Goal: Task Accomplishment & Management: Use online tool/utility

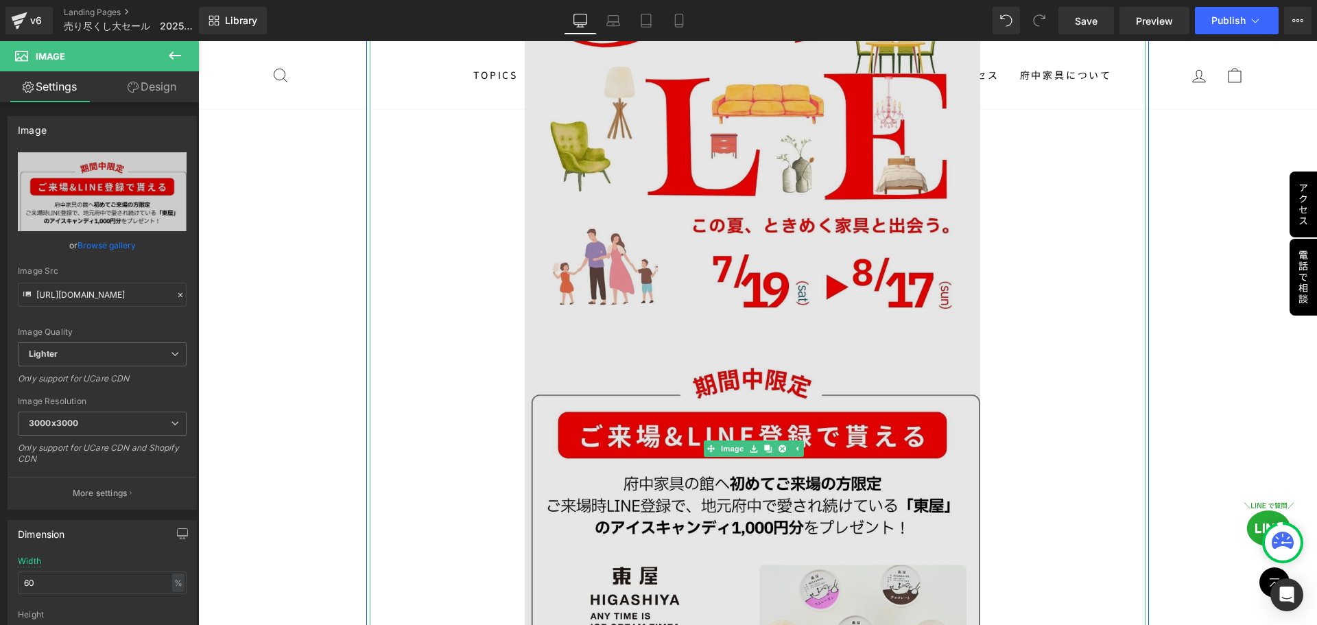
scroll to position [412, 0]
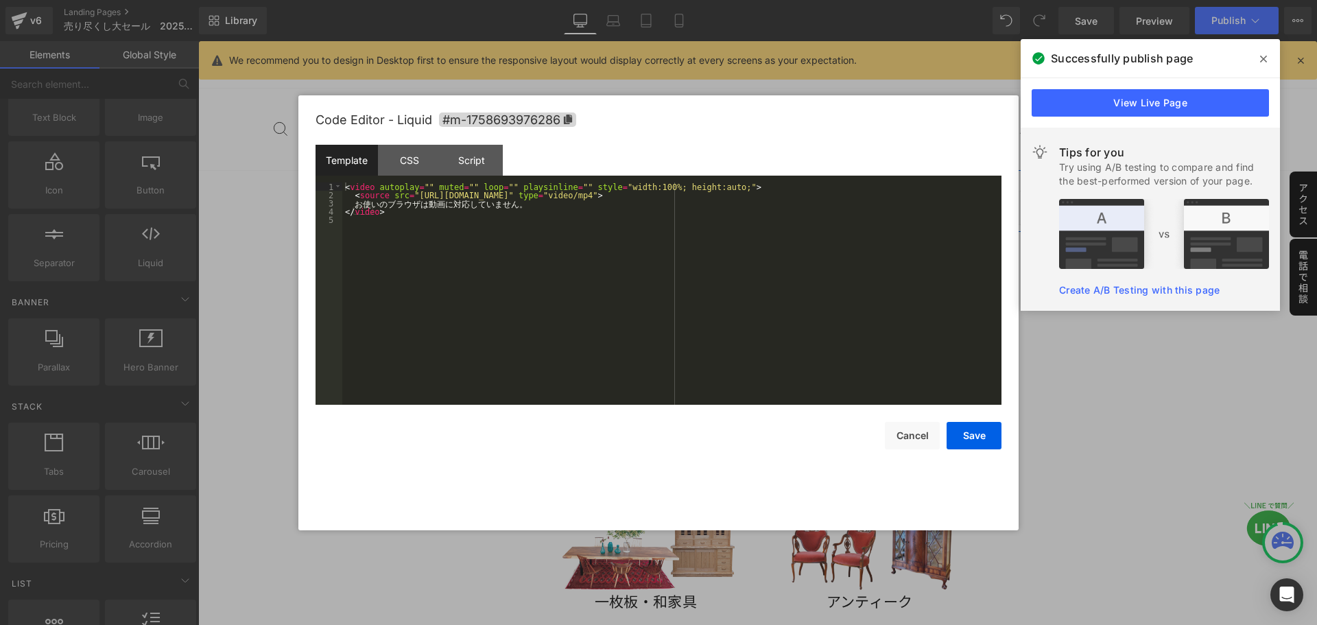
click at [773, 200] on icon at bounding box center [769, 201] width 7 height 7
click at [392, 237] on div "< video autoplay = "" muted = "" loop = "" playsinline = "" style = "width:100%…" at bounding box center [671, 301] width 659 height 239
drag, startPoint x: 408, startPoint y: 196, endPoint x: 707, endPoint y: 197, distance: 299.1
click at [707, 197] on div "< video autoplay = "" muted = "" loop = "" playsinline = "" style = "width:100%…" at bounding box center [671, 301] width 659 height 239
click at [977, 442] on button "Save" at bounding box center [974, 435] width 55 height 27
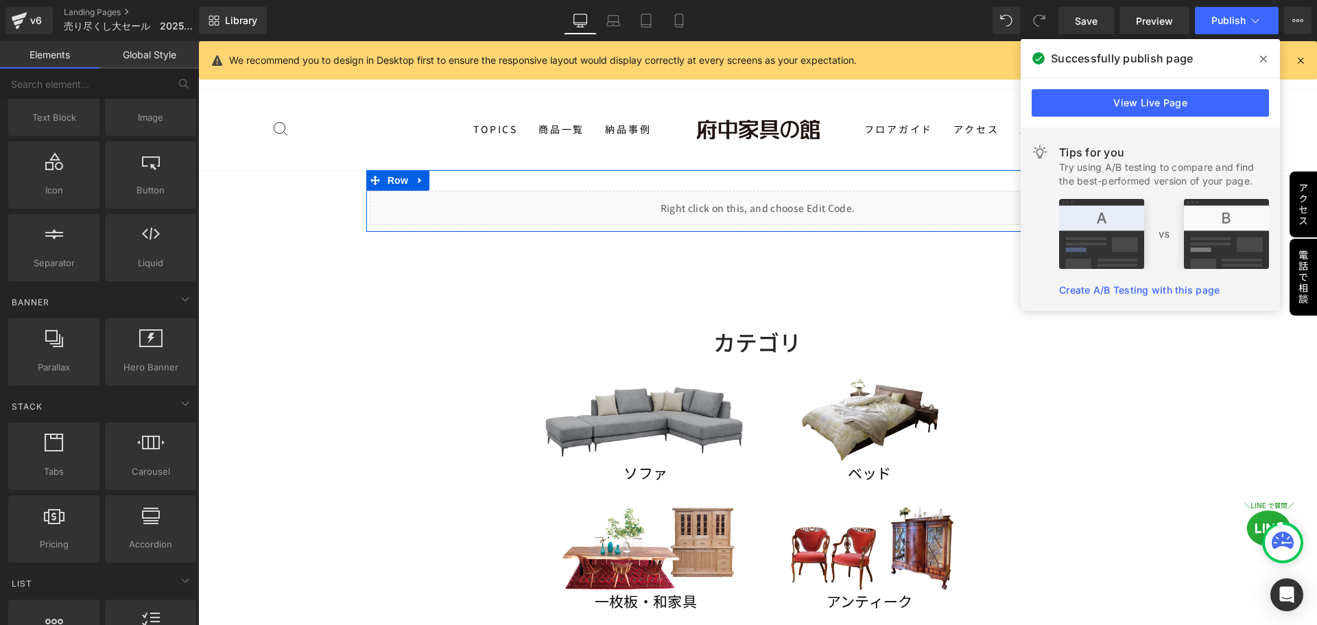
click at [776, 205] on div "Liquid" at bounding box center [758, 208] width 777 height 34
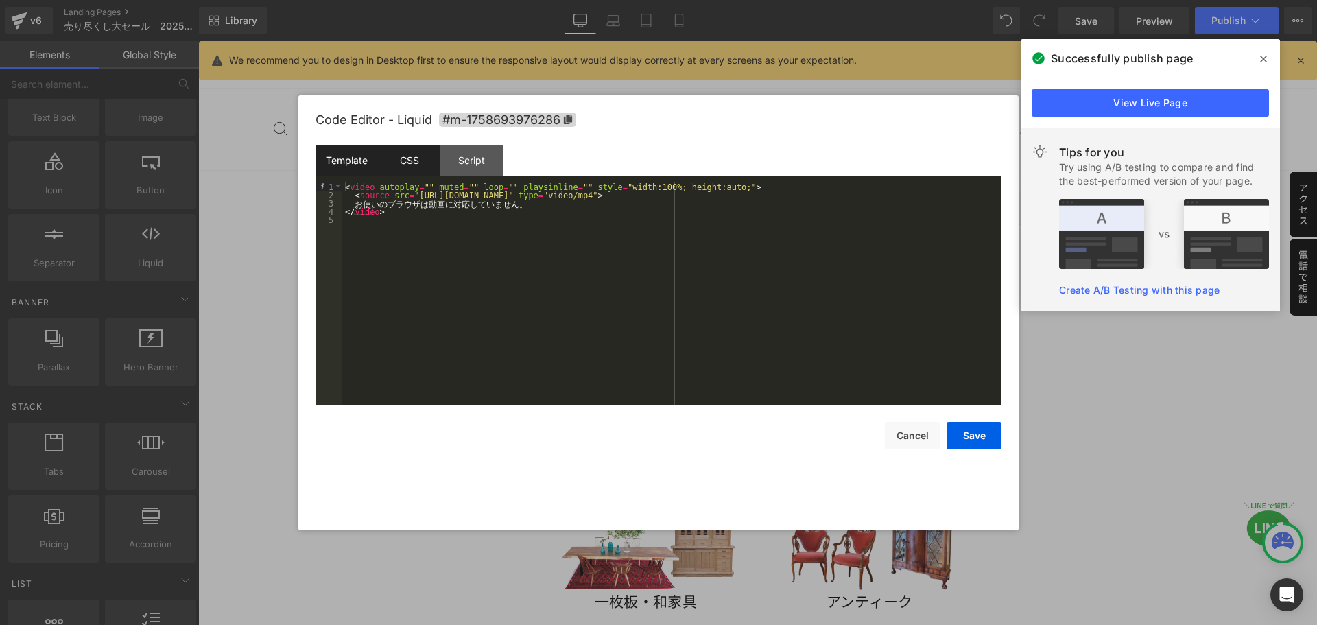
click at [403, 166] on div "CSS" at bounding box center [409, 160] width 62 height 31
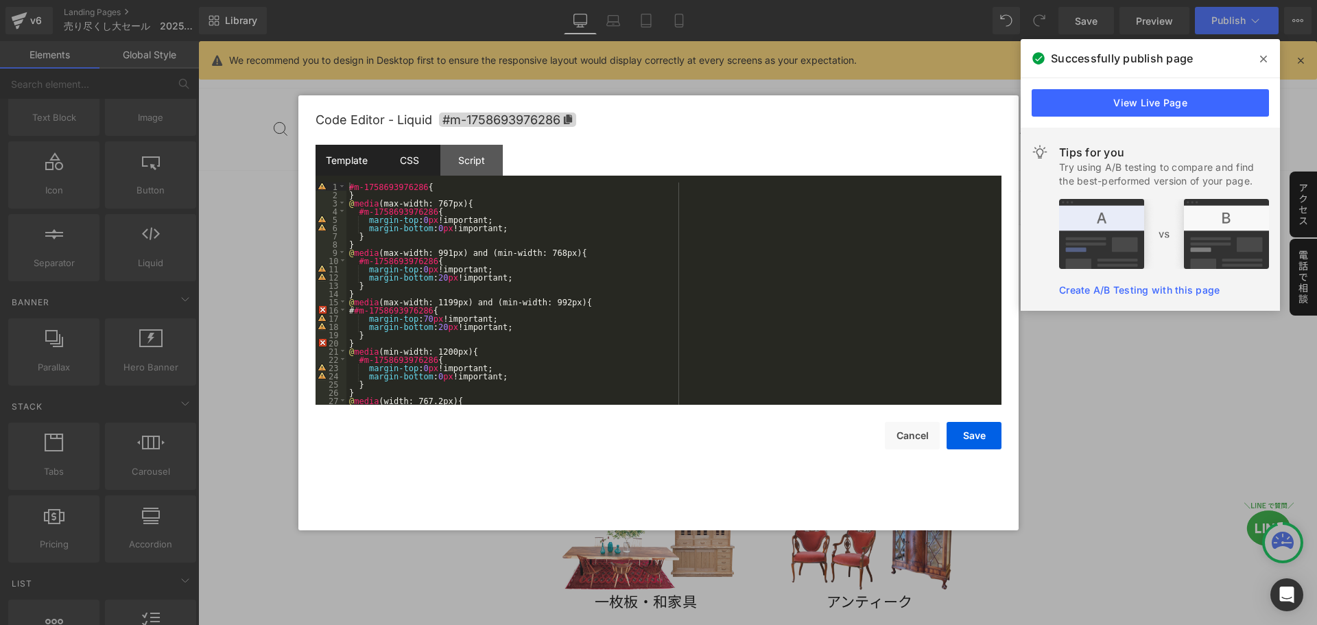
click at [355, 161] on div "Template" at bounding box center [347, 160] width 62 height 31
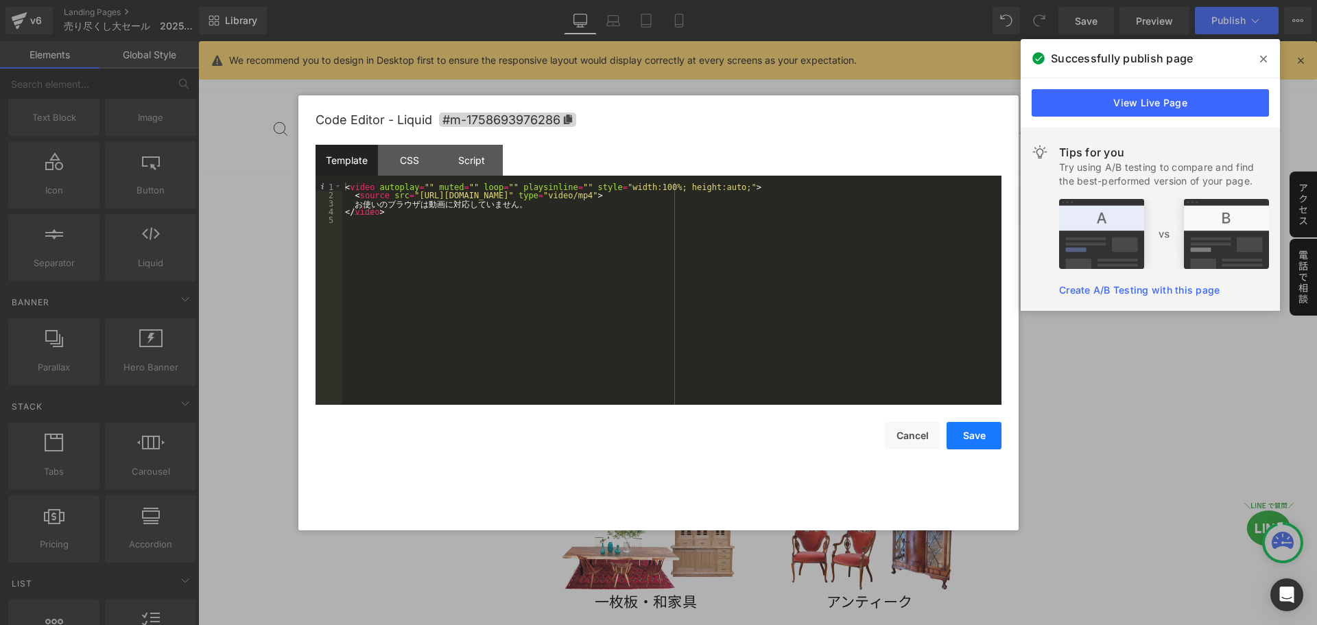
click at [976, 440] on button "Save" at bounding box center [974, 435] width 55 height 27
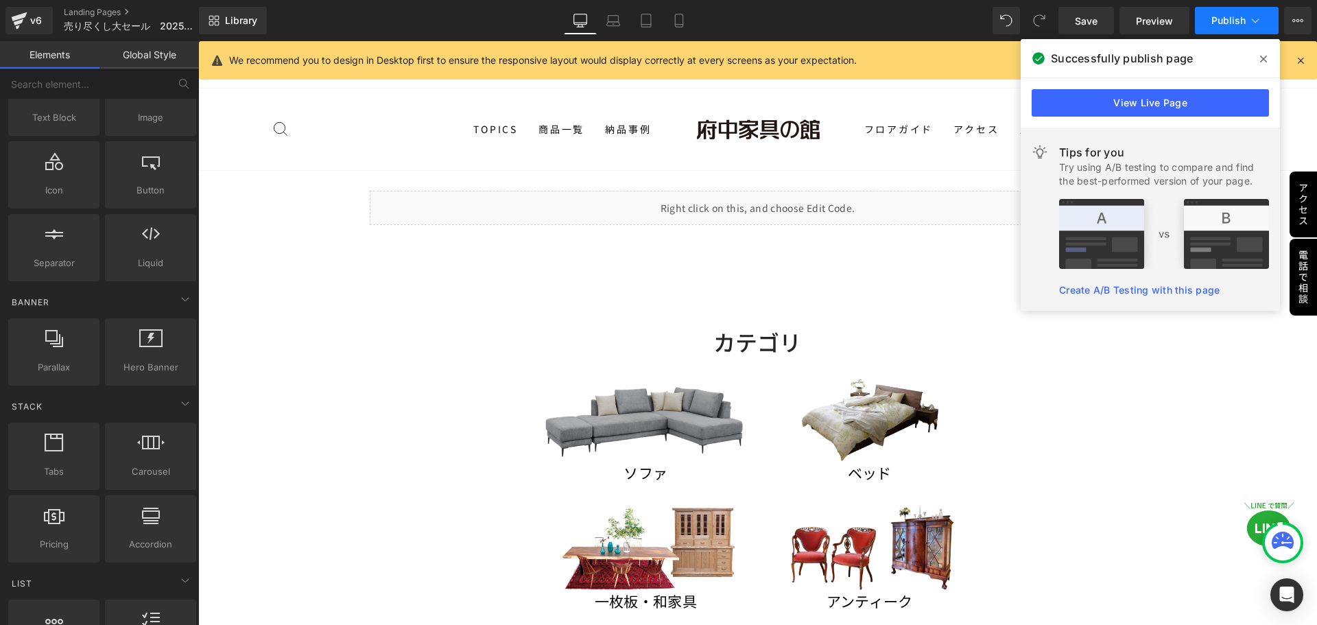
click at [1236, 26] on button "Publish" at bounding box center [1237, 20] width 84 height 27
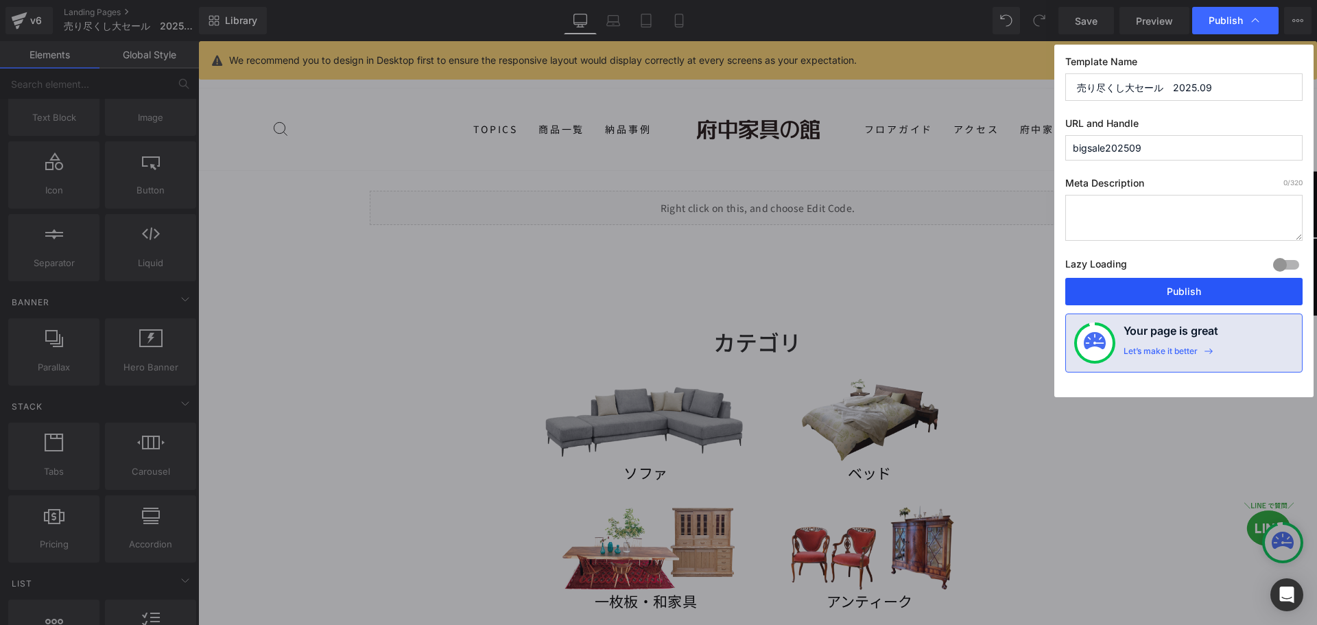
click at [1168, 292] on button "Publish" at bounding box center [1183, 291] width 237 height 27
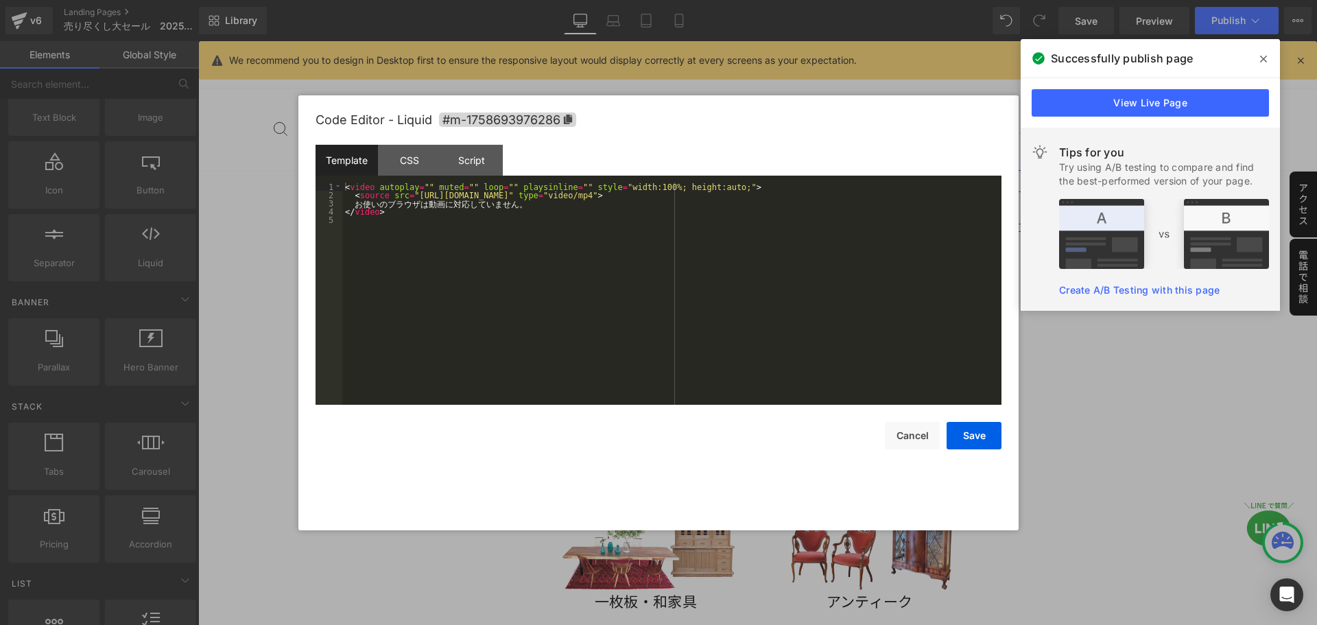
click at [776, 199] on icon at bounding box center [773, 202] width 8 height 8
click at [562, 204] on div "< video autoplay = "" muted = "" loop = "" playsinline = "" style = "width:100%…" at bounding box center [671, 301] width 659 height 239
drag, startPoint x: 707, startPoint y: 196, endPoint x: 408, endPoint y: 195, distance: 298.4
click at [408, 195] on div "< video autoplay = "" muted = "" loop = "" playsinline = "" style = "width:100%…" at bounding box center [671, 301] width 659 height 239
click at [980, 437] on button "Save" at bounding box center [974, 435] width 55 height 27
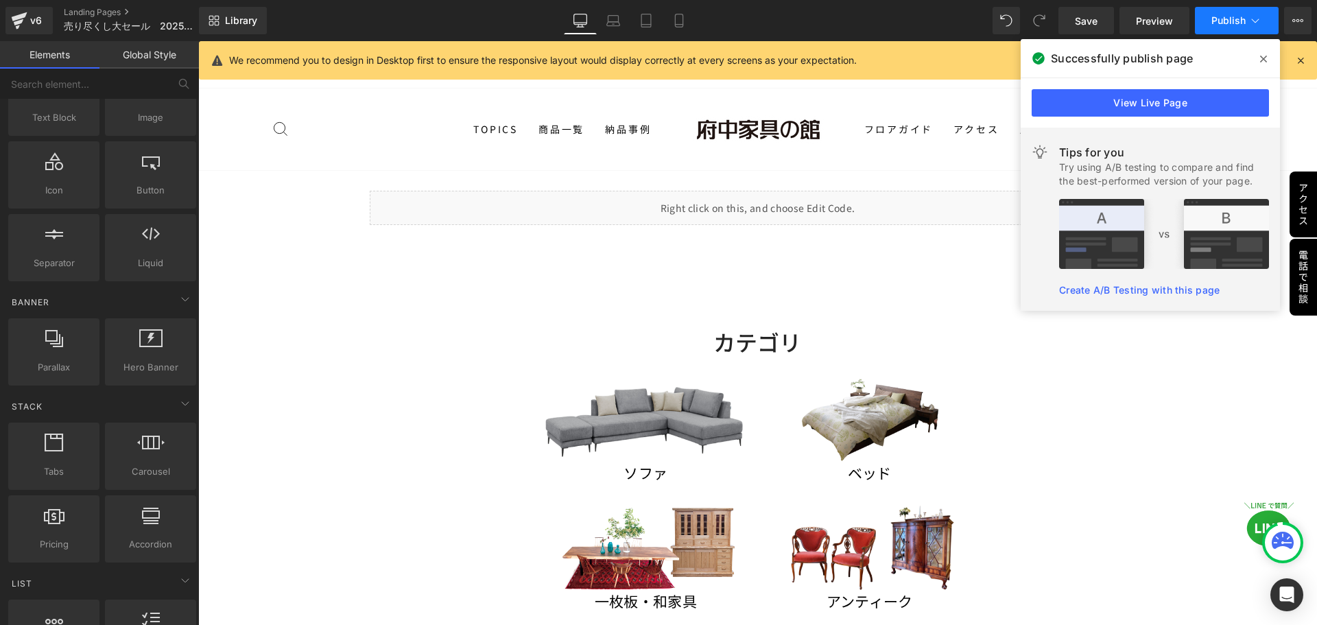
click at [1225, 18] on span "Publish" at bounding box center [1229, 20] width 34 height 11
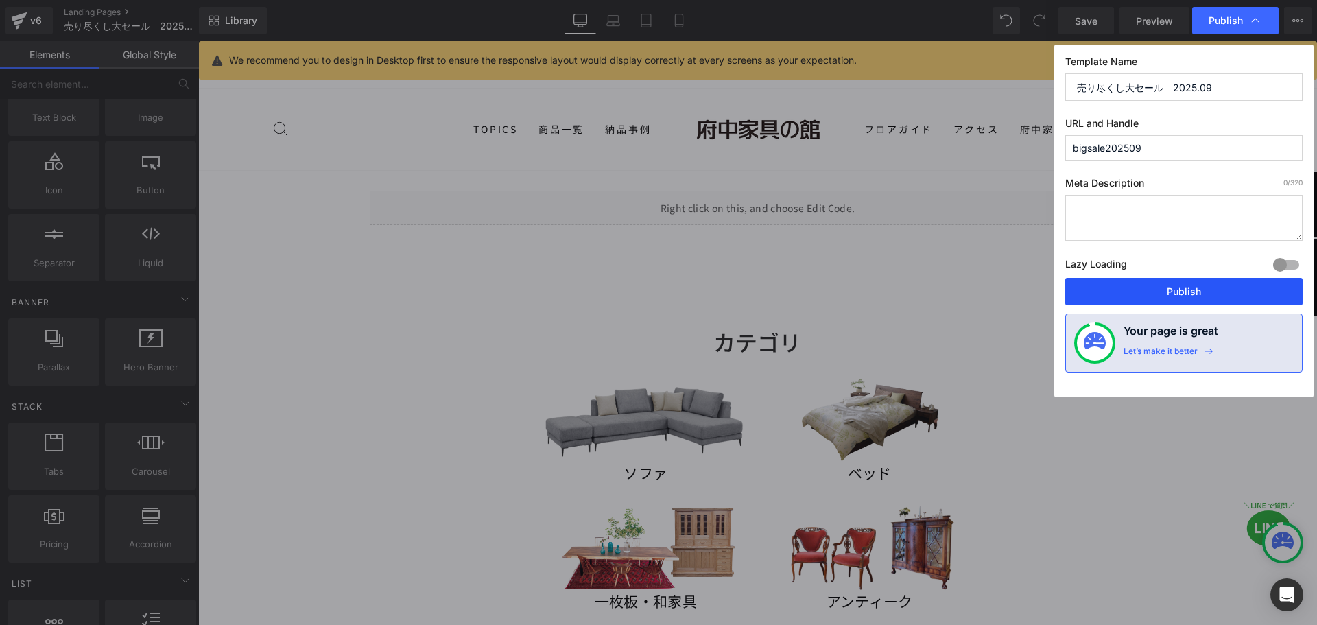
click at [1164, 294] on button "Publish" at bounding box center [1183, 291] width 237 height 27
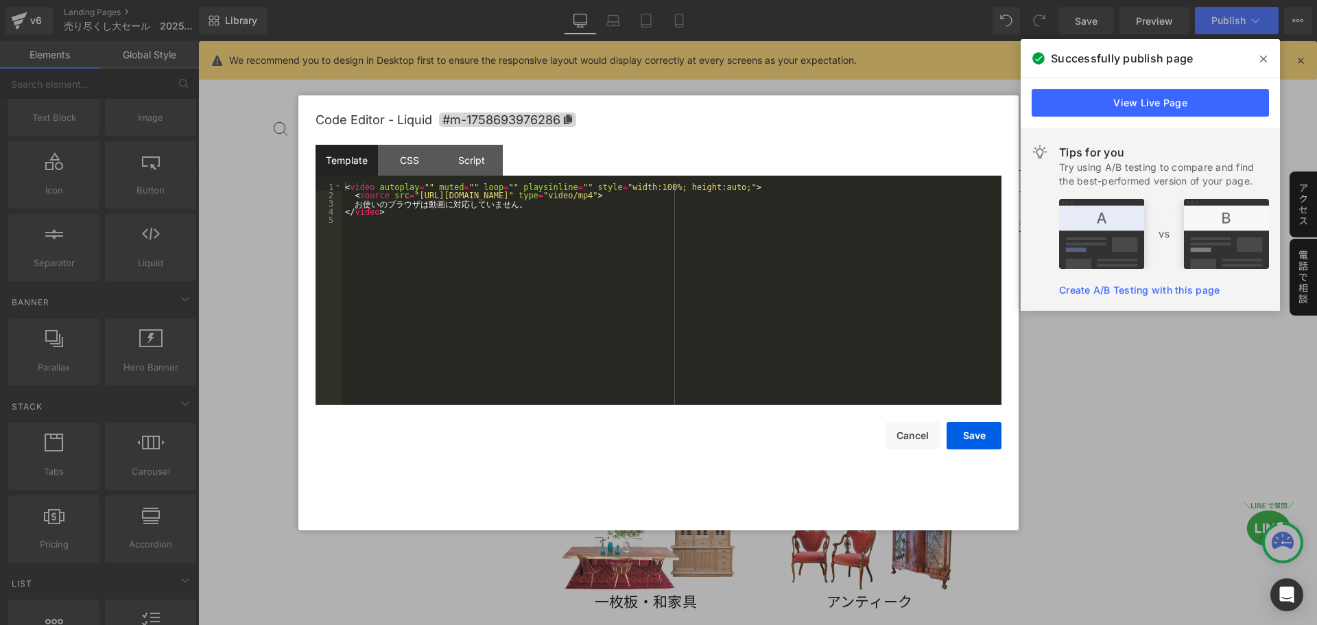
click at [777, 198] on div "Liquid" at bounding box center [758, 208] width 777 height 34
click at [604, 199] on div "< video autoplay = "" muted = "" loop = "" playsinline = "" style = "width:100%…" at bounding box center [671, 301] width 659 height 239
drag, startPoint x: 707, startPoint y: 194, endPoint x: 406, endPoint y: 191, distance: 300.5
click at [406, 191] on div "< video autoplay = "" muted = "" loop = "" playsinline = "" style = "width:100%…" at bounding box center [671, 301] width 659 height 239
click at [969, 427] on button "Save" at bounding box center [974, 435] width 55 height 27
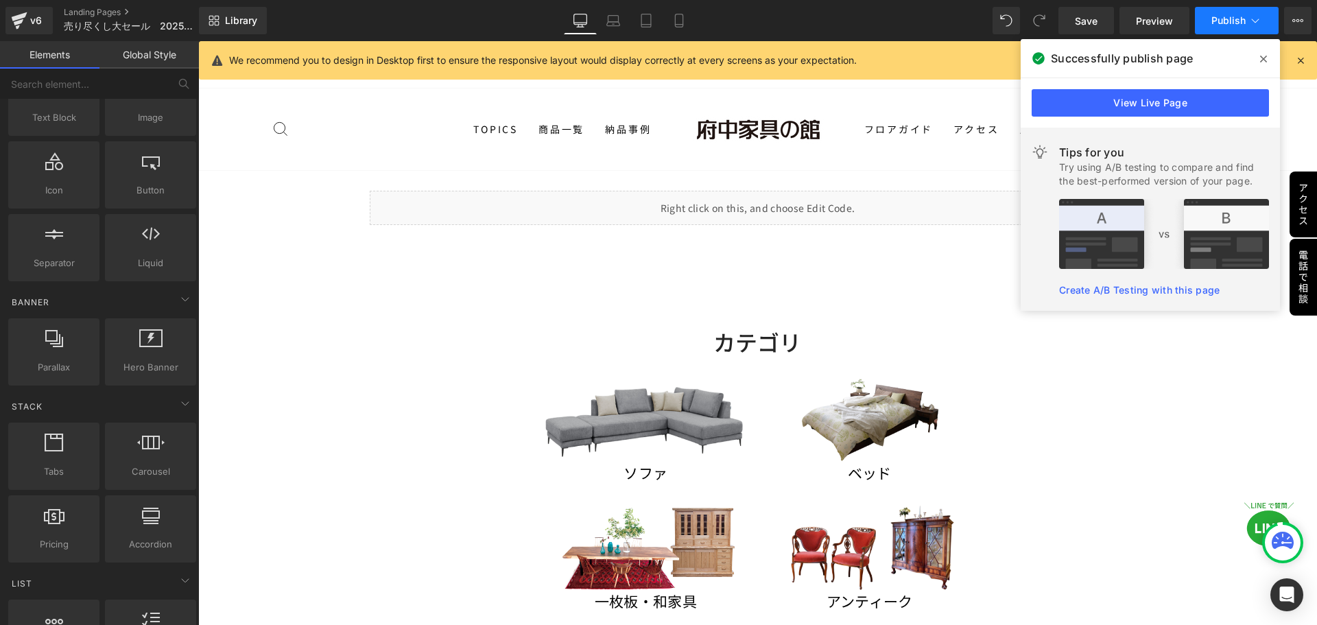
click at [1236, 20] on span "Publish" at bounding box center [1229, 20] width 34 height 11
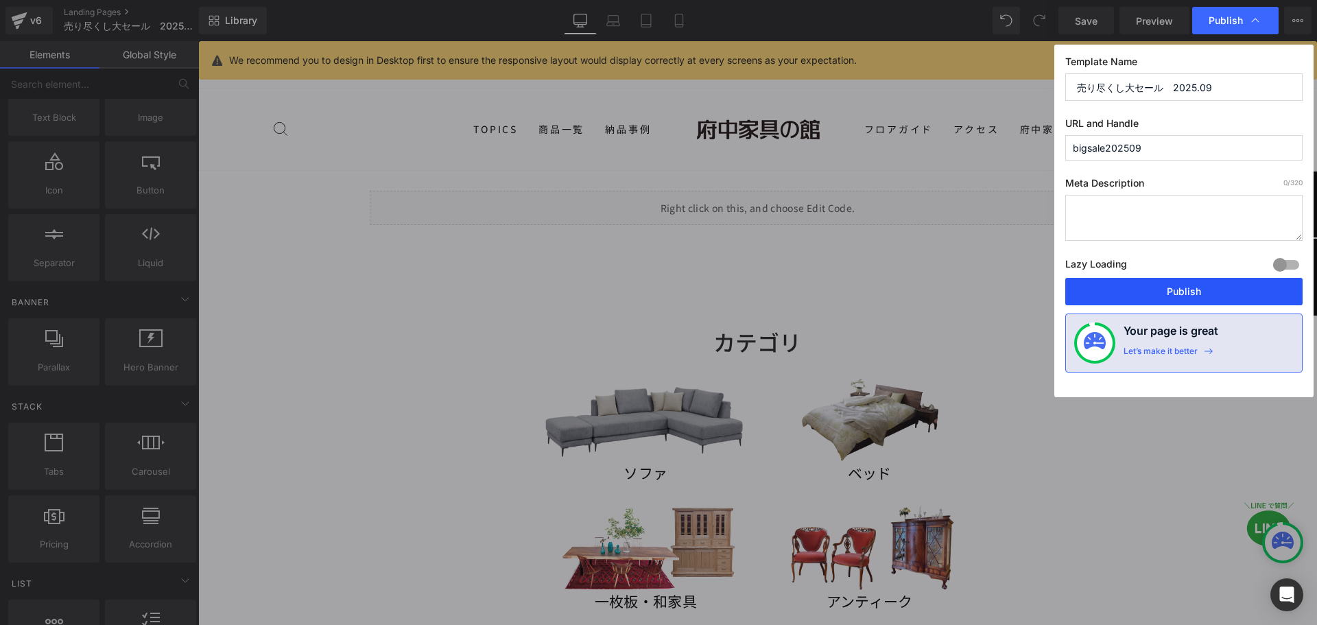
click at [1179, 287] on button "Publish" at bounding box center [1183, 291] width 237 height 27
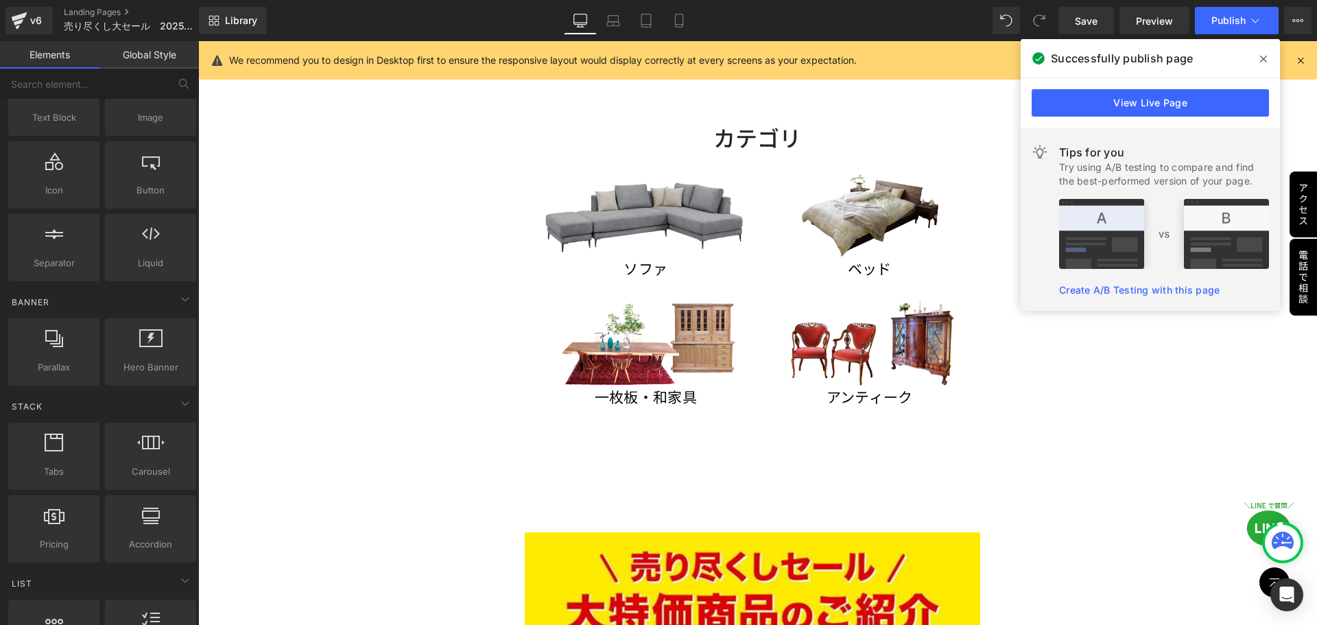
scroll to position [206, 0]
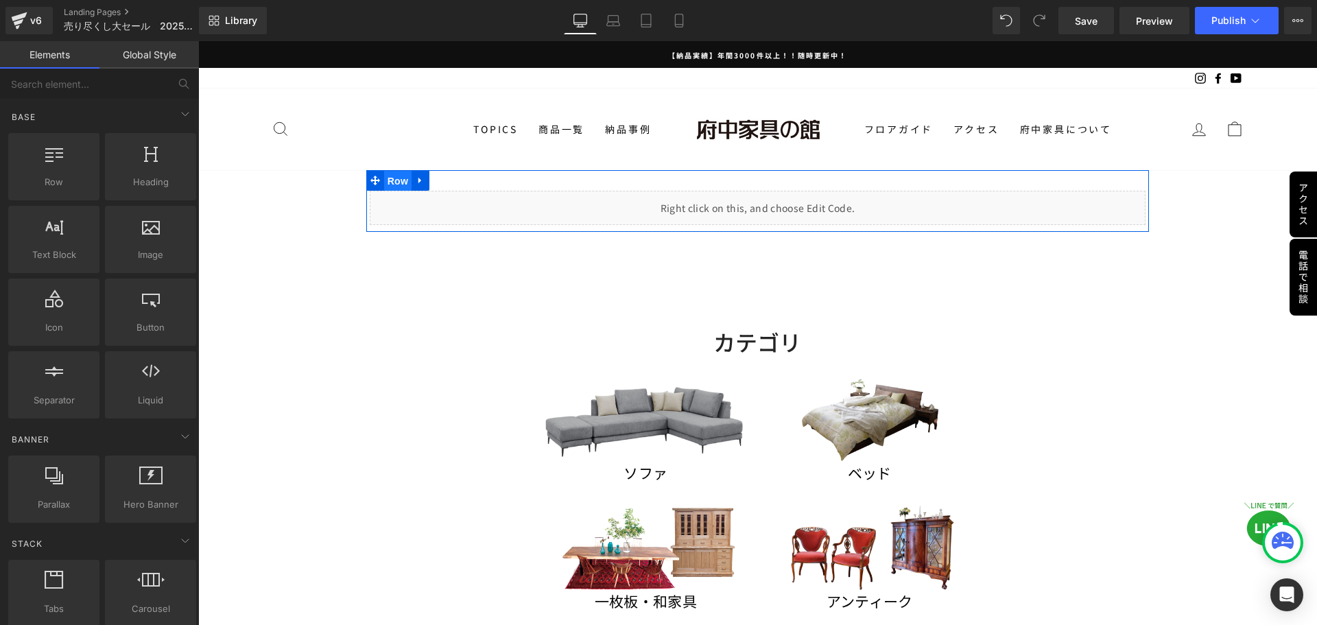
click at [390, 178] on span "Row" at bounding box center [397, 181] width 27 height 21
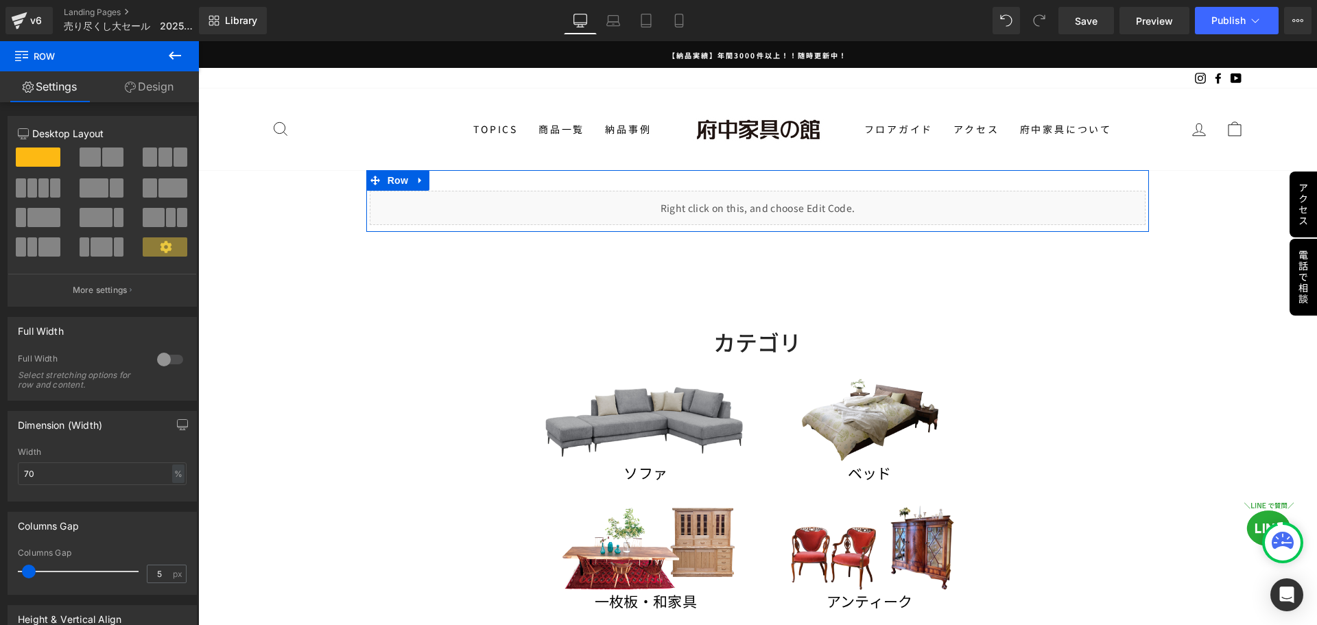
click at [165, 91] on link "Design" at bounding box center [148, 86] width 99 height 31
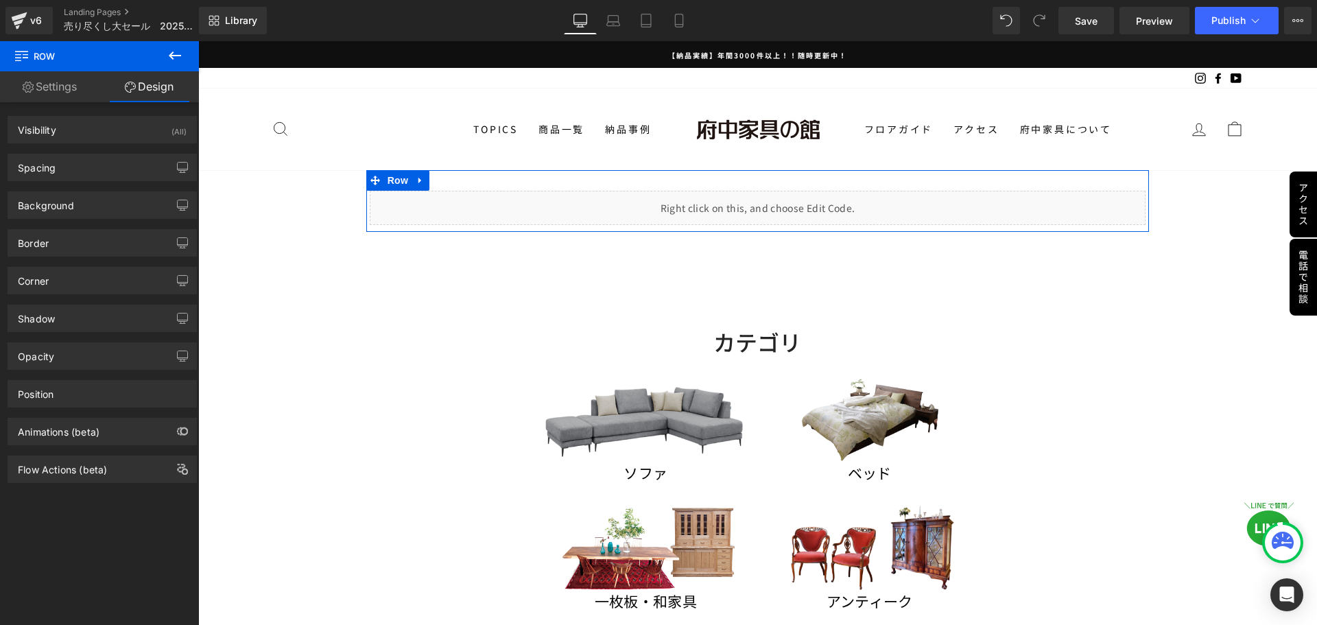
click at [46, 86] on link "Settings" at bounding box center [49, 86] width 99 height 31
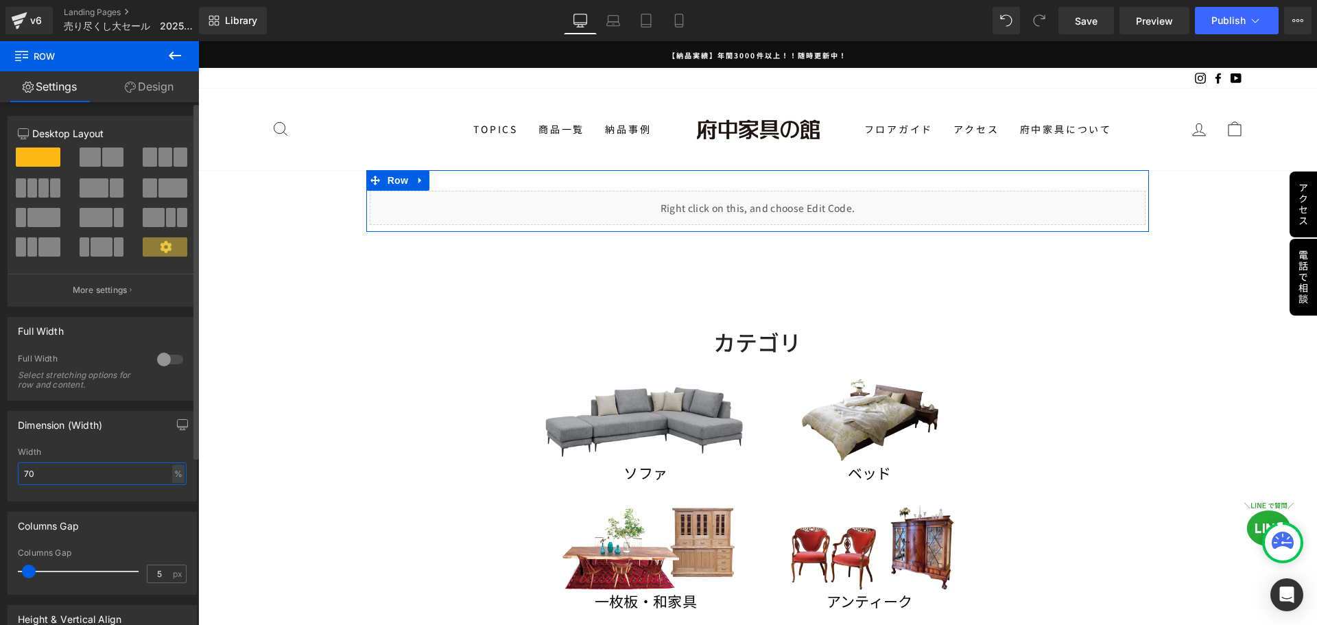
drag, startPoint x: 117, startPoint y: 476, endPoint x: 0, endPoint y: 476, distance: 116.6
click at [0, 476] on div "Dimension (Width) 70% Width 70 % % px" at bounding box center [102, 451] width 205 height 101
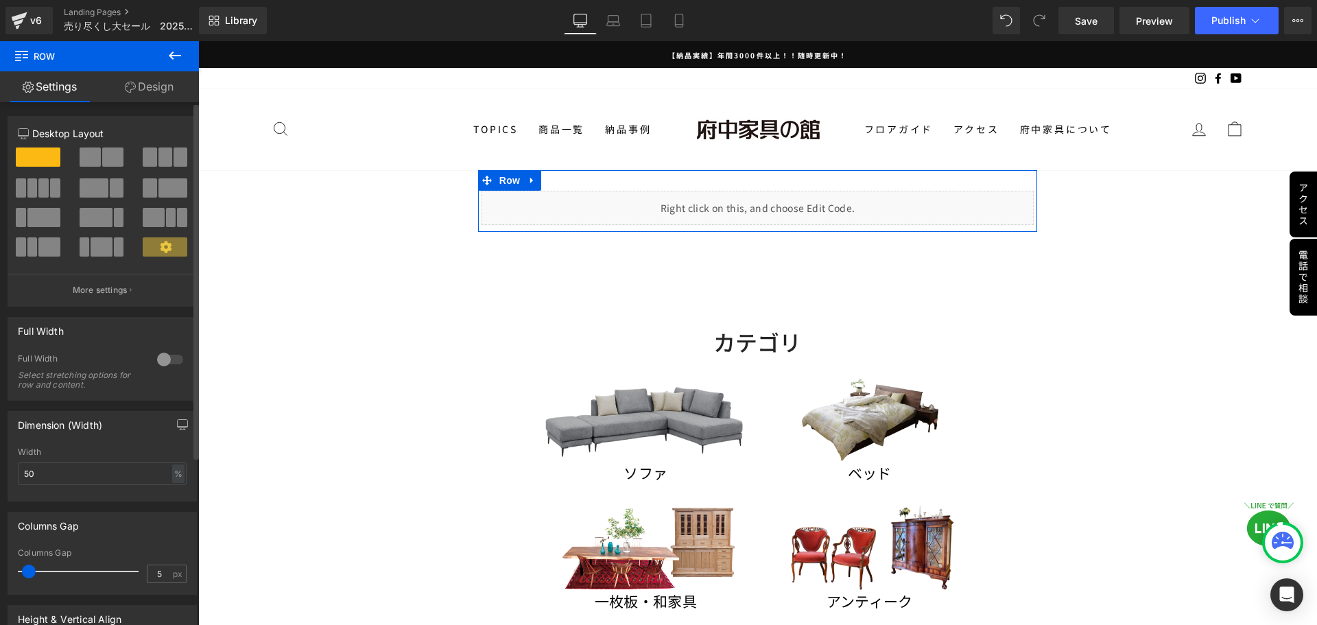
click at [90, 445] on div "Dimension (Width) 70% Width 50 % % px" at bounding box center [102, 456] width 189 height 91
click at [179, 421] on icon "button" at bounding box center [182, 424] width 11 height 11
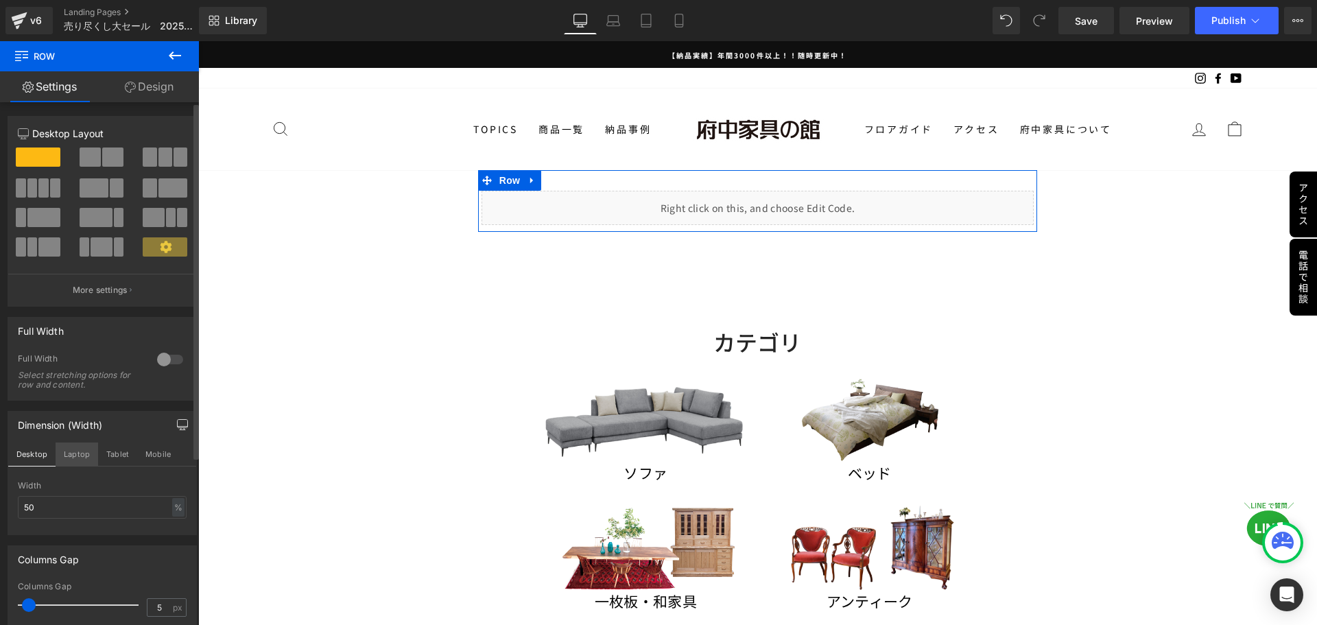
click at [73, 453] on button "Laptop" at bounding box center [77, 453] width 43 height 23
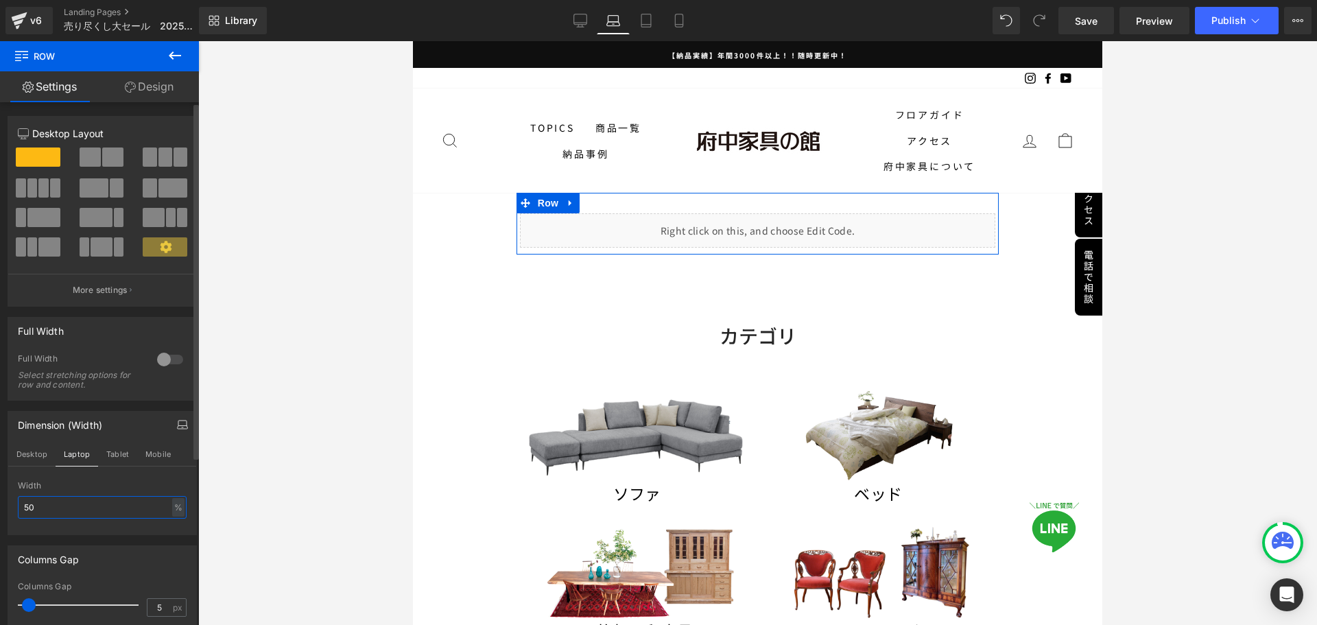
drag, startPoint x: 64, startPoint y: 506, endPoint x: 0, endPoint y: 505, distance: 63.8
click at [0, 505] on div "Dimension (Width) Desktop Laptop Tablet Mobile 70% Width 50 % % px" at bounding box center [102, 468] width 205 height 134
type input "5"
type input "60"
click at [110, 458] on button "Tablet" at bounding box center [117, 453] width 39 height 23
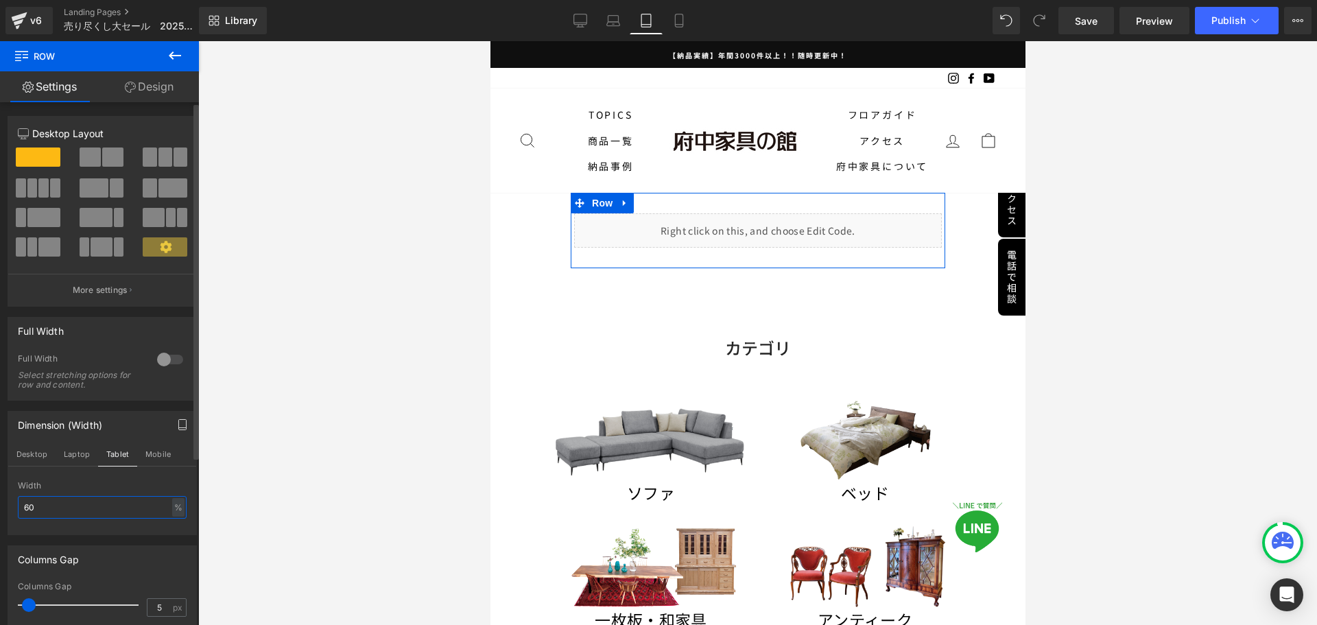
drag, startPoint x: 58, startPoint y: 507, endPoint x: 0, endPoint y: 508, distance: 58.3
click at [0, 508] on div "Dimension (Width) Desktop Laptop Tablet Mobile 70% Width 60 % % px" at bounding box center [102, 468] width 205 height 134
click at [153, 456] on button "Mobile" at bounding box center [158, 453] width 42 height 23
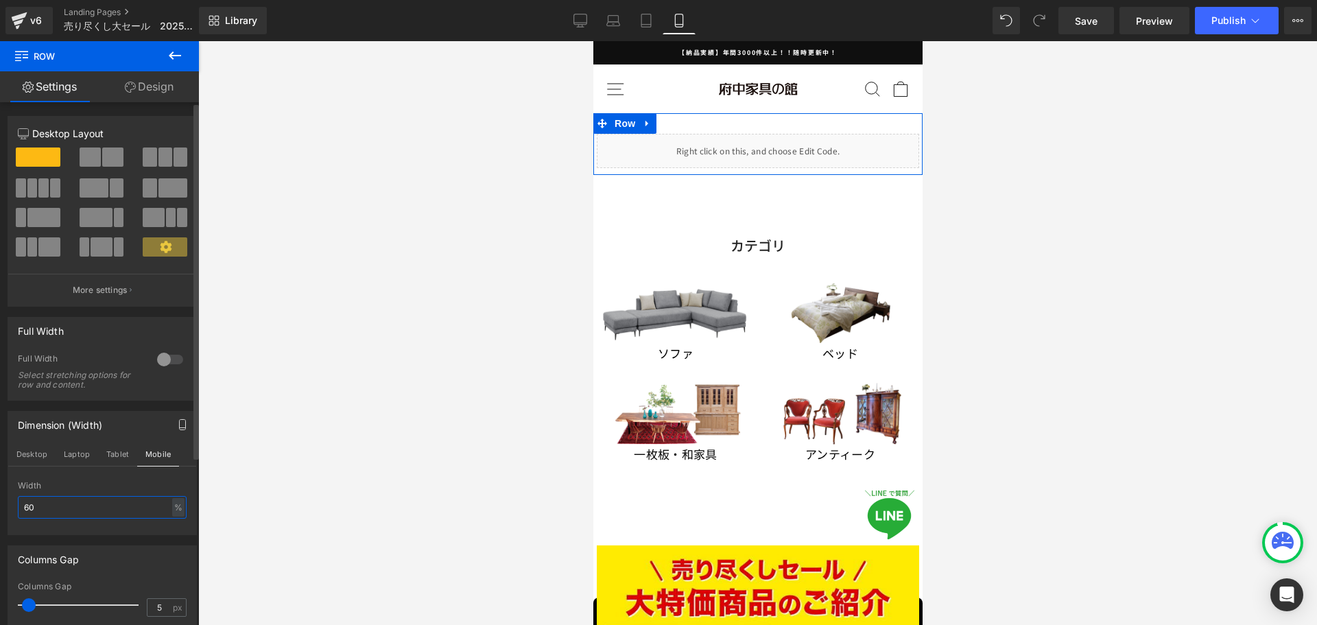
drag, startPoint x: 64, startPoint y: 506, endPoint x: 38, endPoint y: 506, distance: 26.1
click at [38, 506] on input "60" at bounding box center [102, 507] width 169 height 23
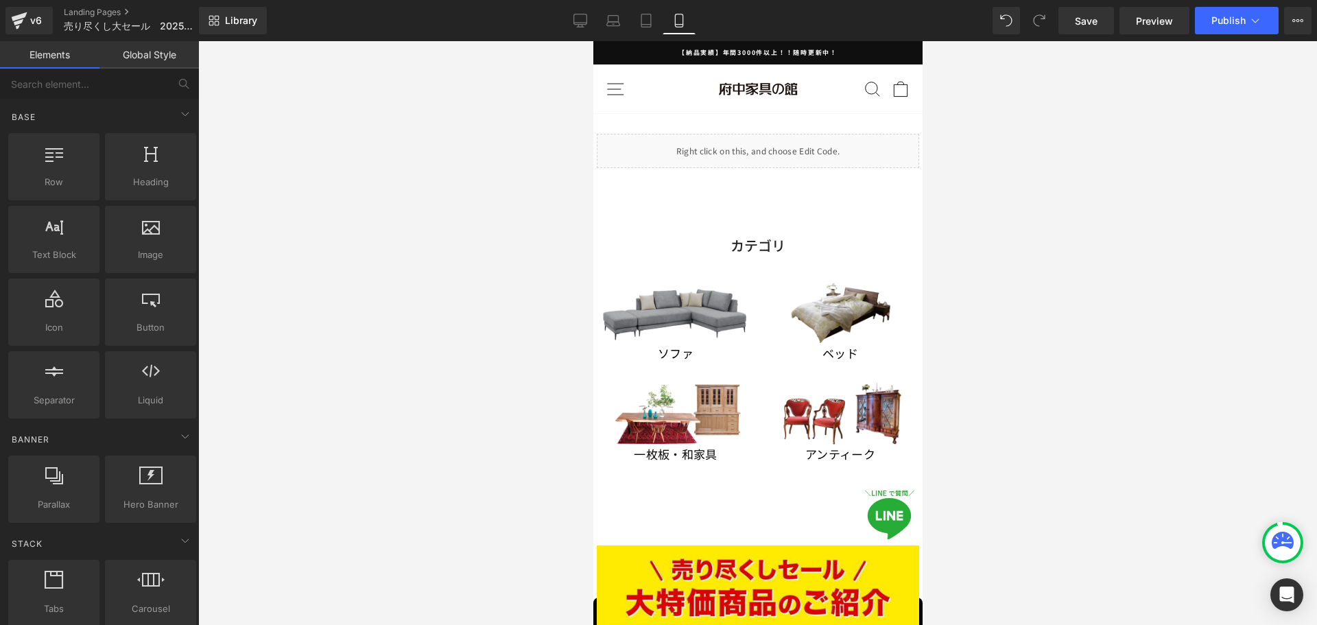
click at [322, 448] on div at bounding box center [757, 333] width 1119 height 584
click at [1225, 25] on span "Publish" at bounding box center [1229, 20] width 34 height 11
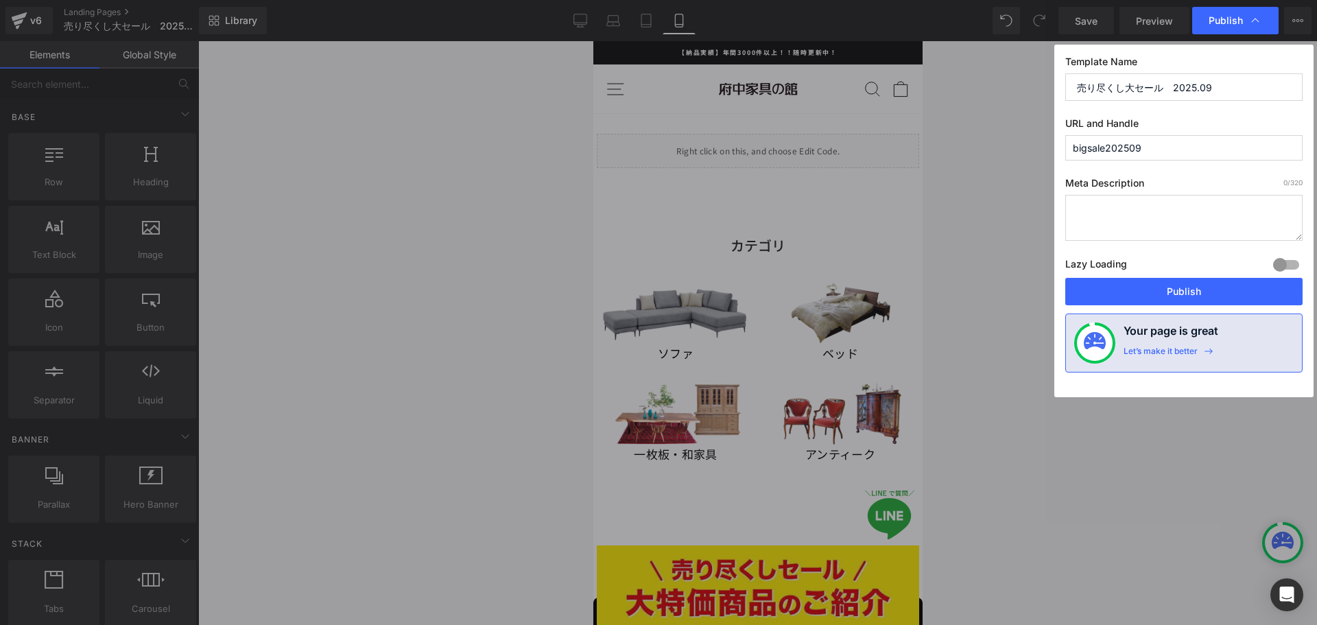
click at [1148, 294] on button "Publish" at bounding box center [1183, 291] width 237 height 27
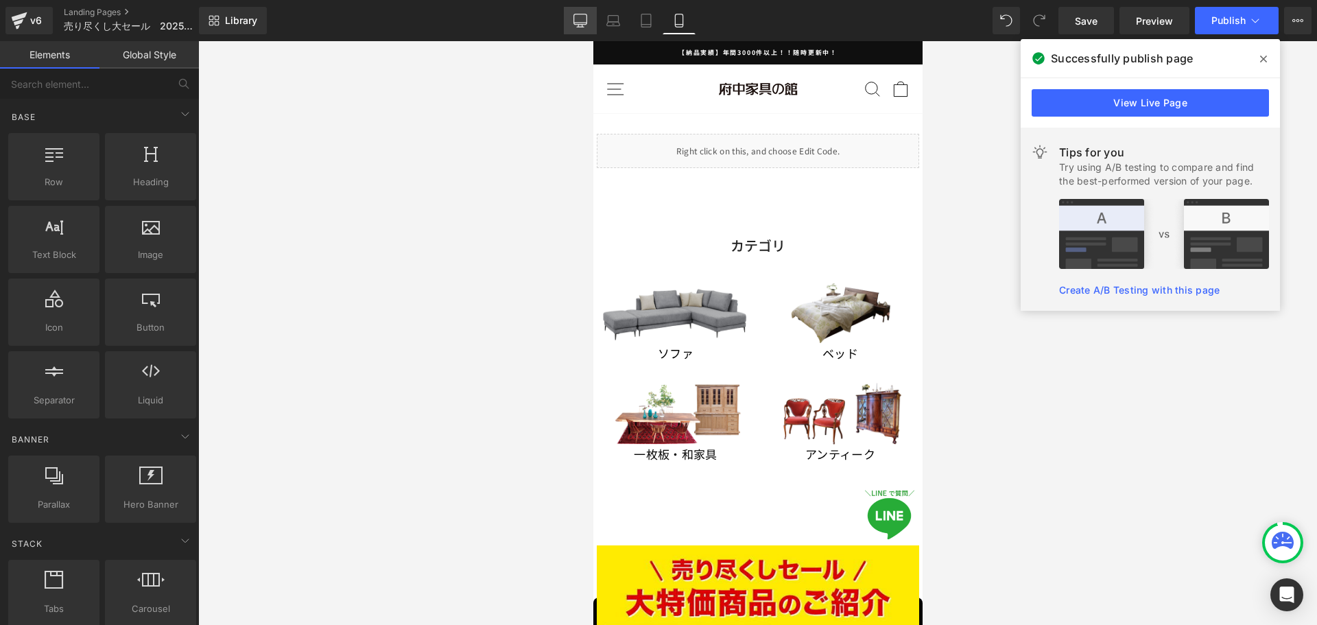
click at [590, 18] on link "Desktop" at bounding box center [580, 20] width 33 height 27
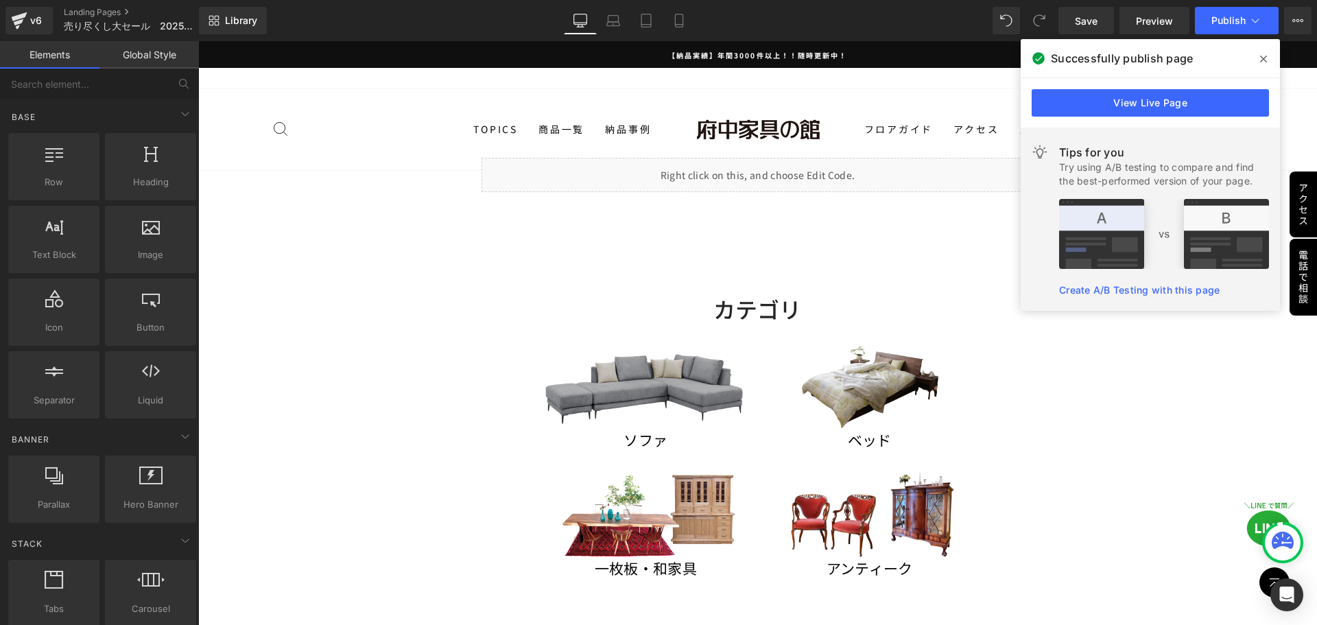
scroll to position [95, 0]
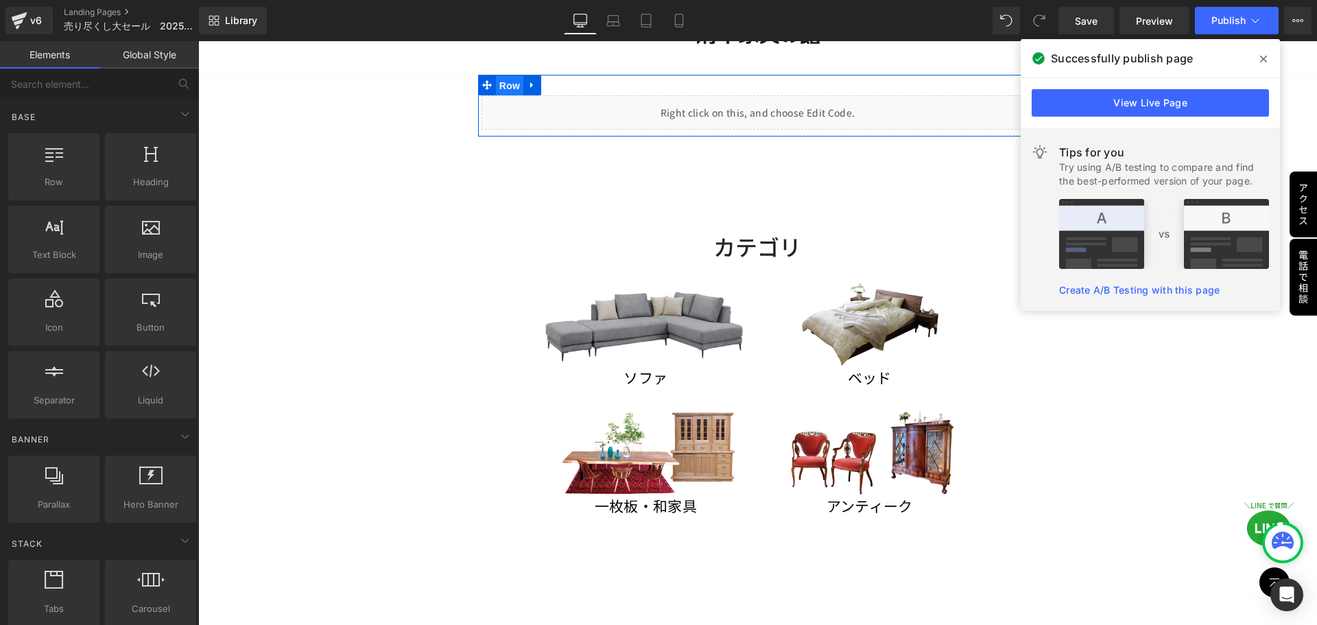
click at [505, 81] on span "Row" at bounding box center [509, 85] width 27 height 21
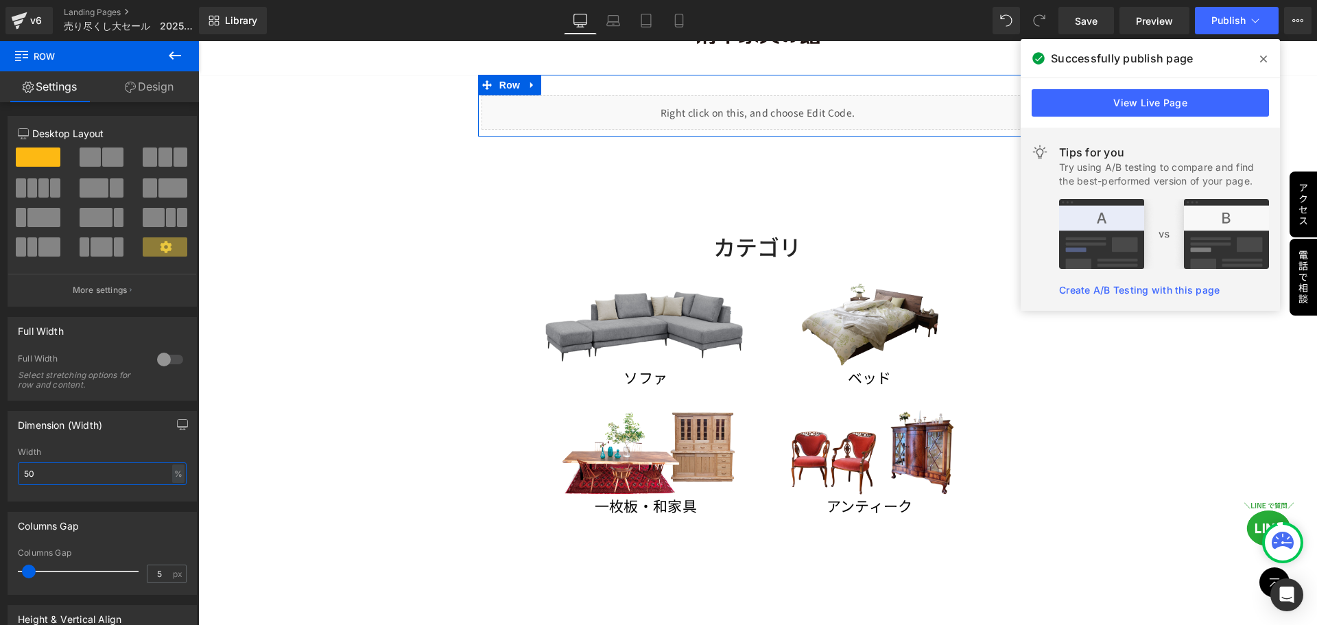
drag, startPoint x: 55, startPoint y: 474, endPoint x: 22, endPoint y: 470, distance: 33.2
click at [26, 470] on input "50" at bounding box center [102, 473] width 169 height 23
click at [164, 425] on div "Dimension (Width)" at bounding box center [102, 425] width 188 height 26
click at [174, 431] on button "button" at bounding box center [183, 425] width 22 height 26
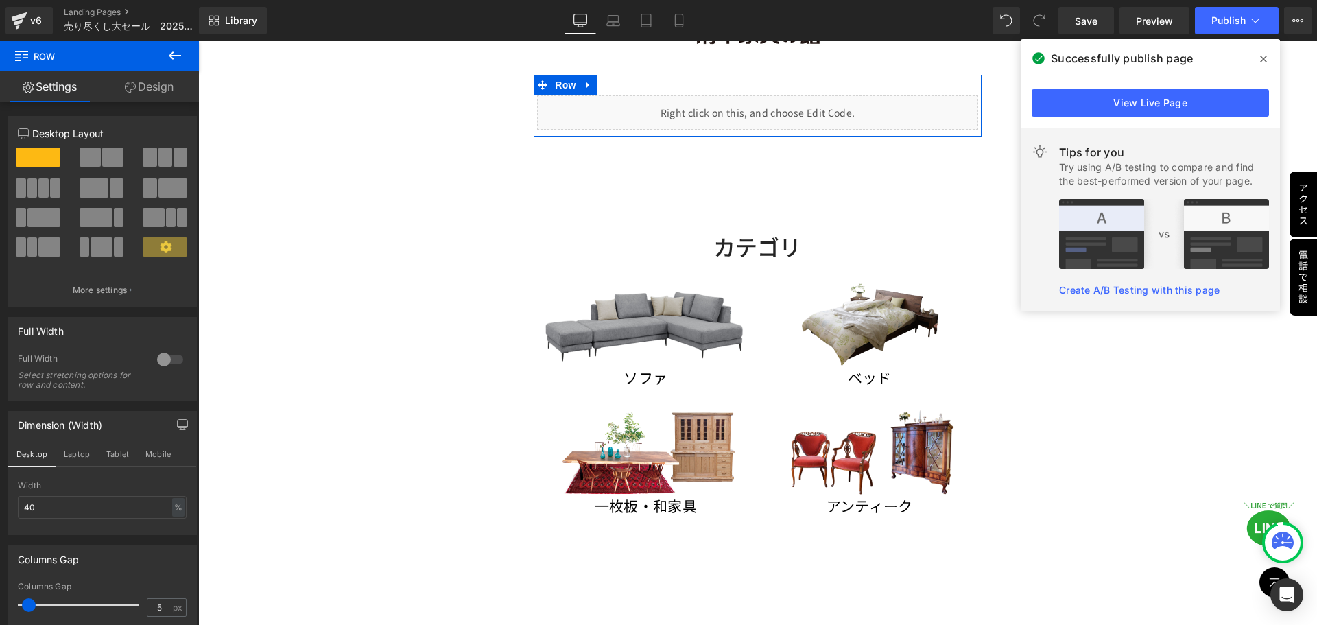
drag, startPoint x: 80, startPoint y: 456, endPoint x: 59, endPoint y: 488, distance: 38.6
click at [79, 455] on button "Laptop" at bounding box center [77, 453] width 43 height 23
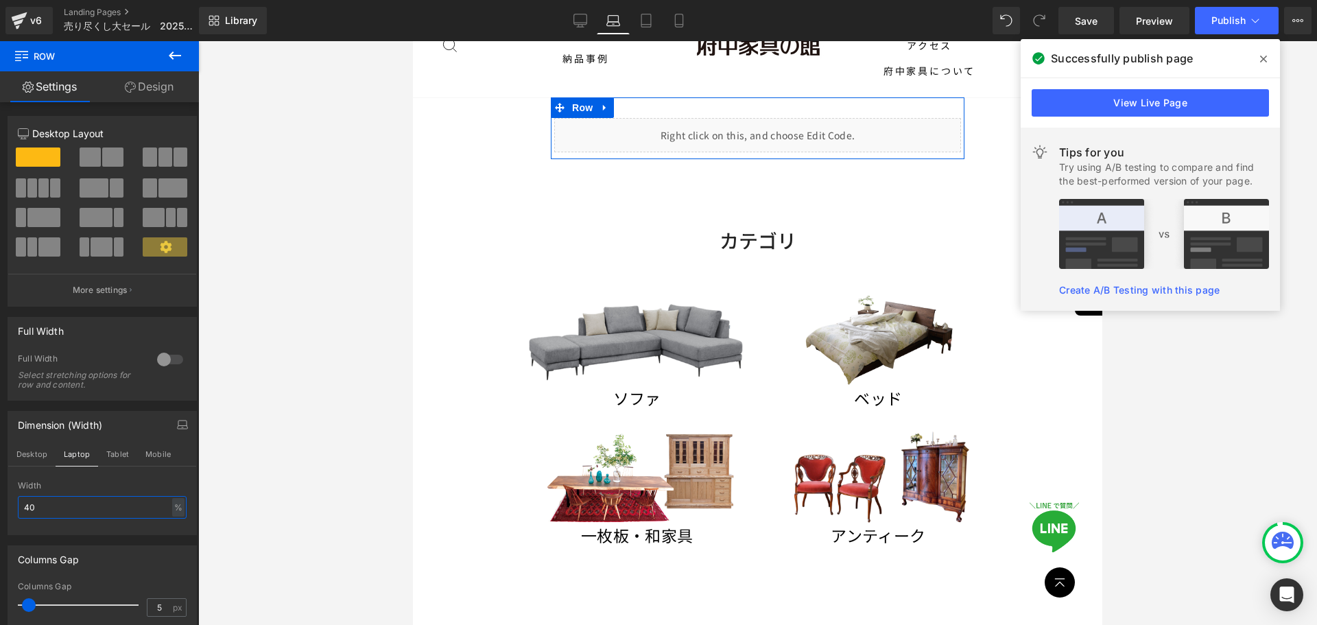
drag, startPoint x: 44, startPoint y: 511, endPoint x: 19, endPoint y: 511, distance: 25.4
click at [19, 511] on input "40" at bounding box center [102, 507] width 169 height 23
type input "50"
click at [127, 459] on button "Tablet" at bounding box center [117, 453] width 39 height 23
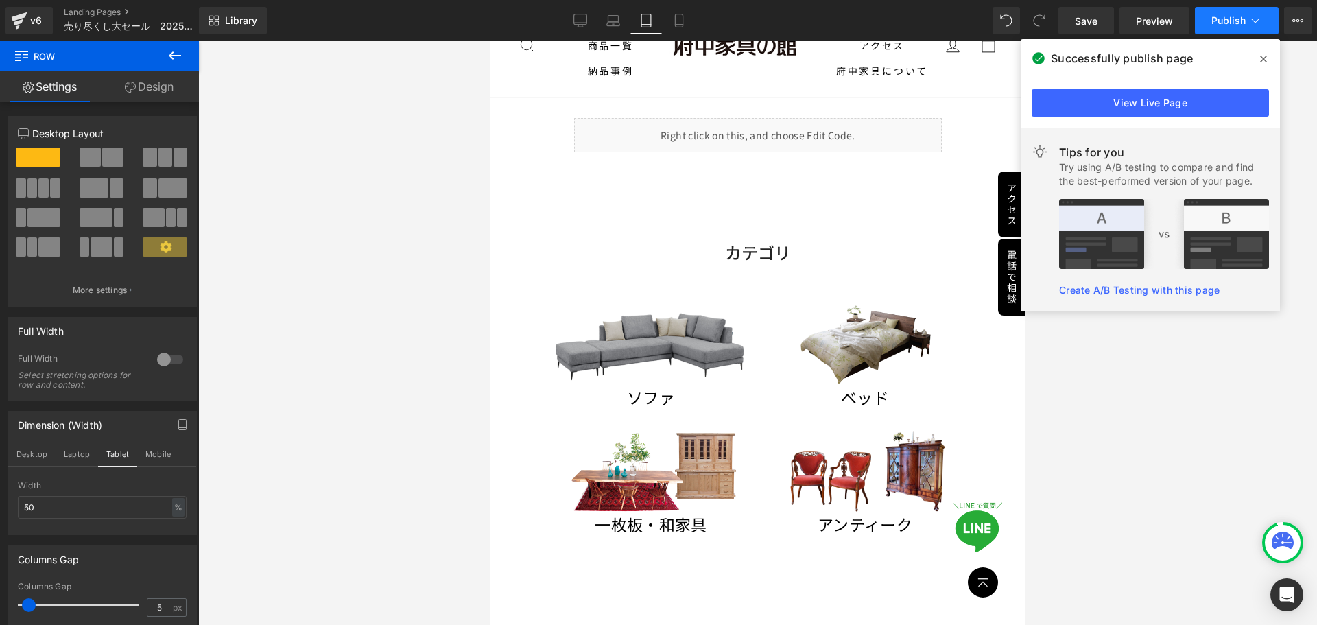
click at [1224, 23] on span "Publish" at bounding box center [1229, 20] width 34 height 11
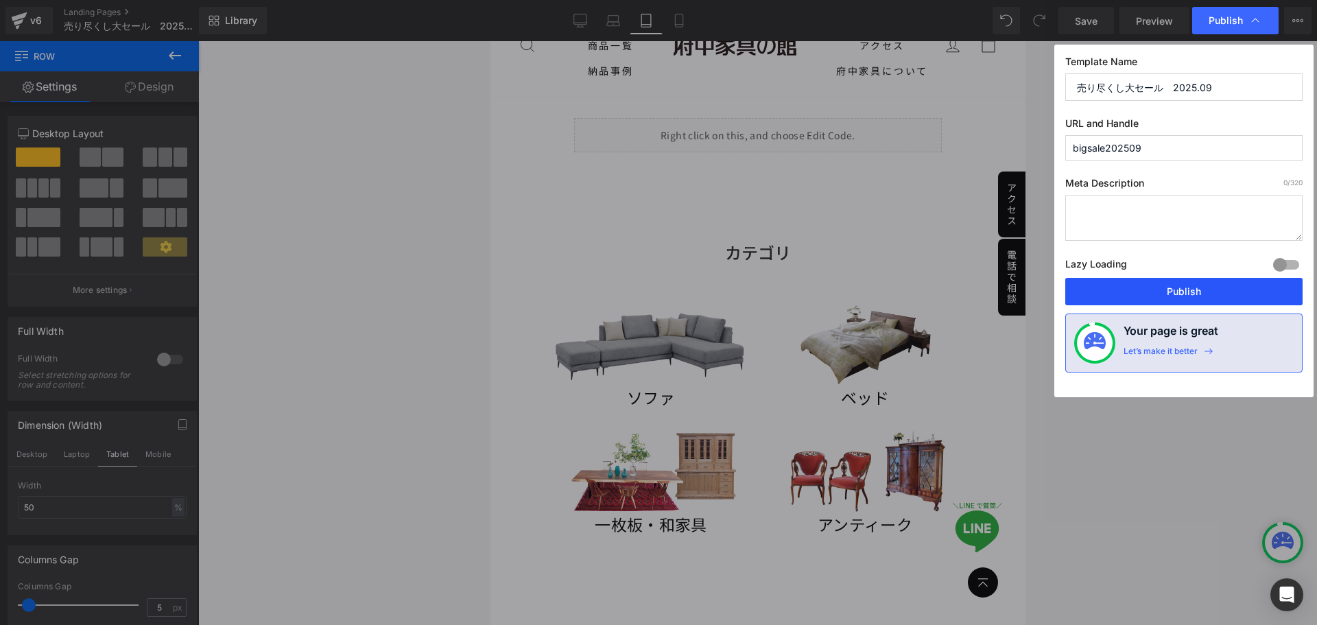
click at [1172, 295] on button "Publish" at bounding box center [1183, 291] width 237 height 27
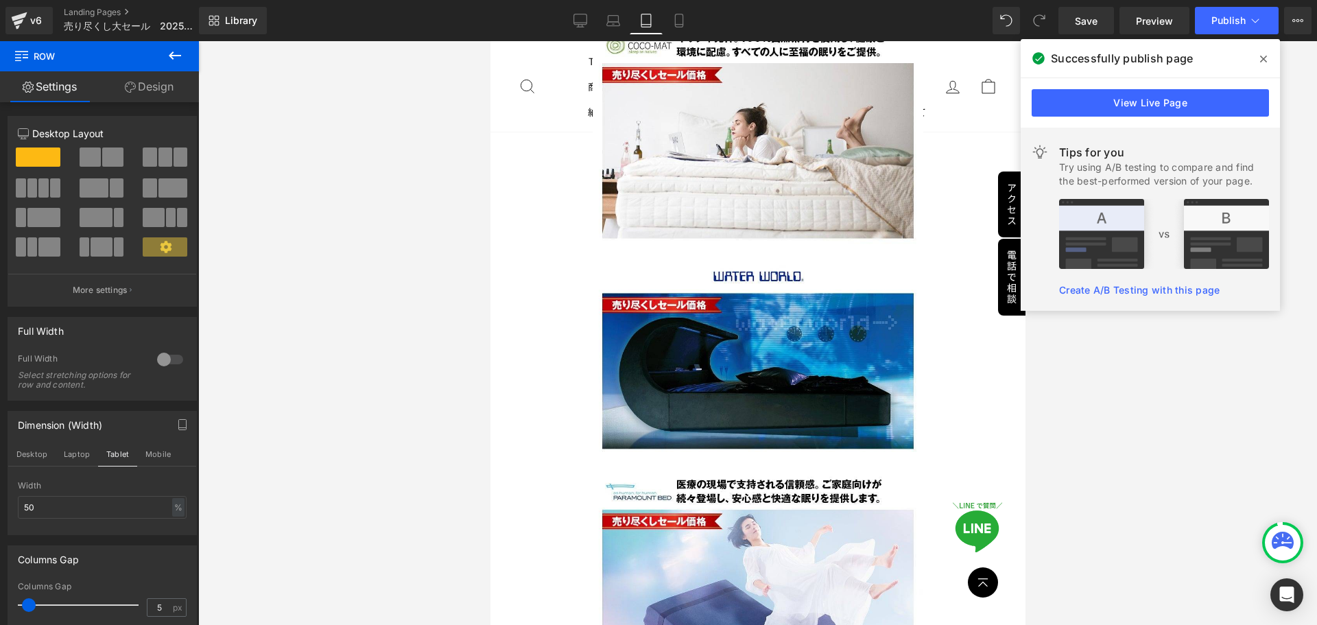
scroll to position [9446, 0]
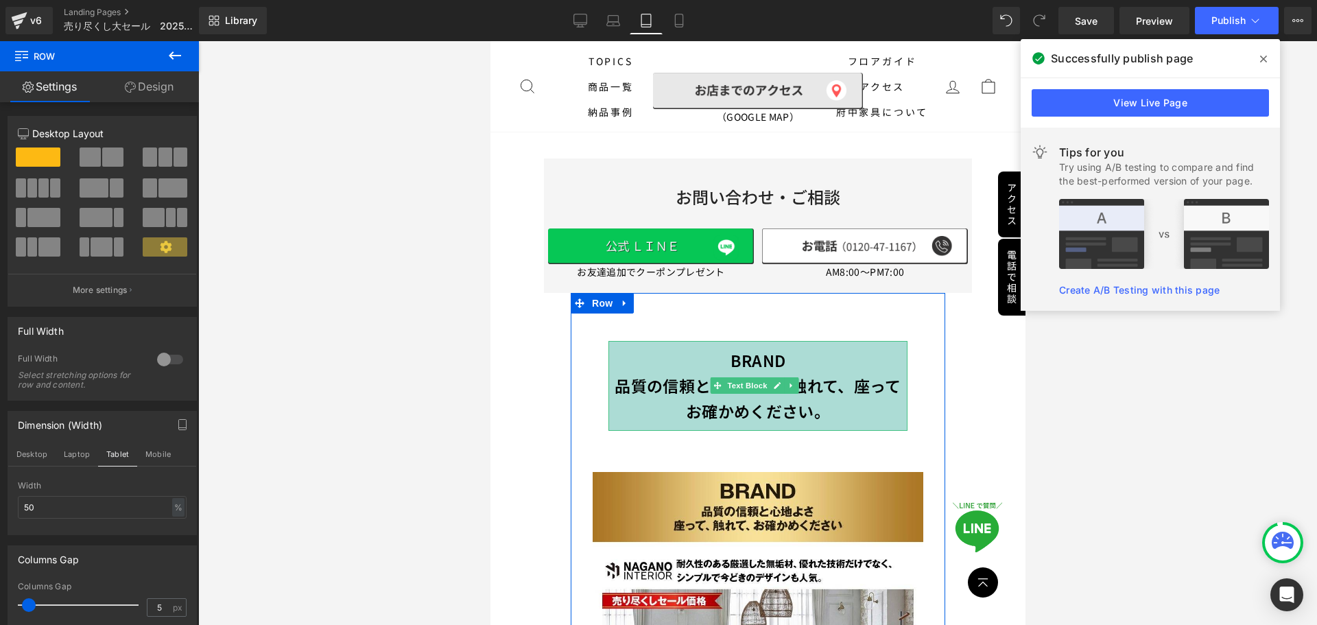
click at [796, 377] on link at bounding box center [790, 385] width 14 height 16
click at [796, 382] on icon at bounding box center [798, 386] width 8 height 8
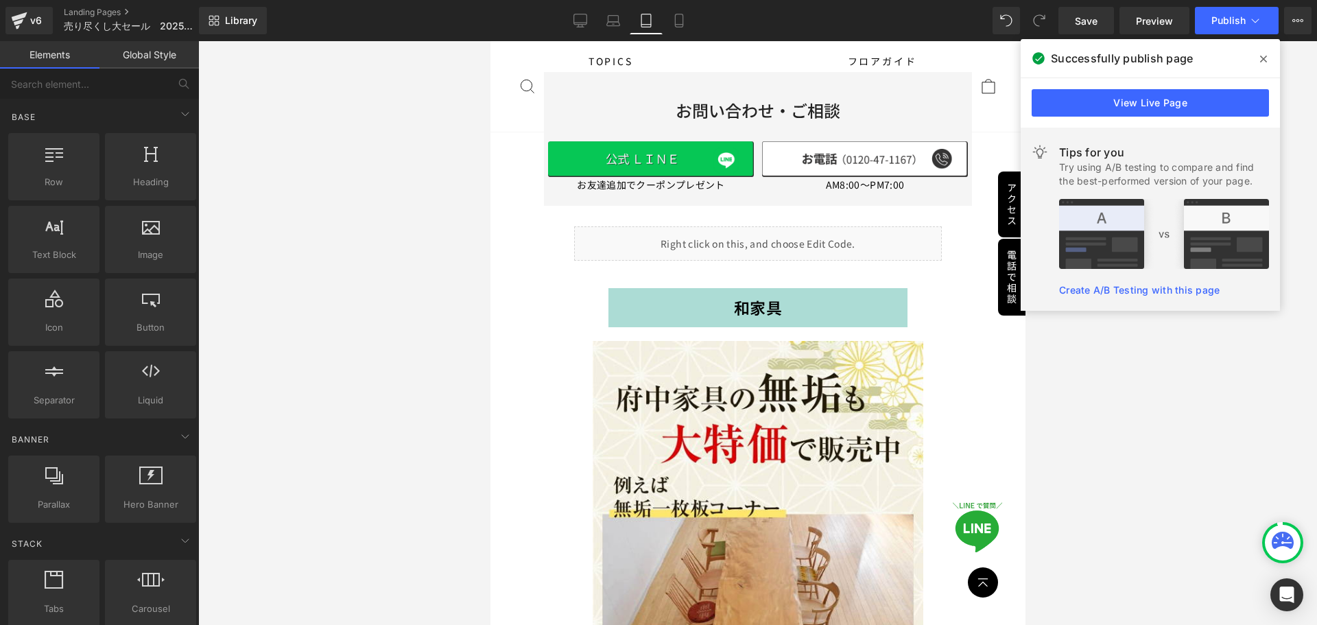
scroll to position [12588, 0]
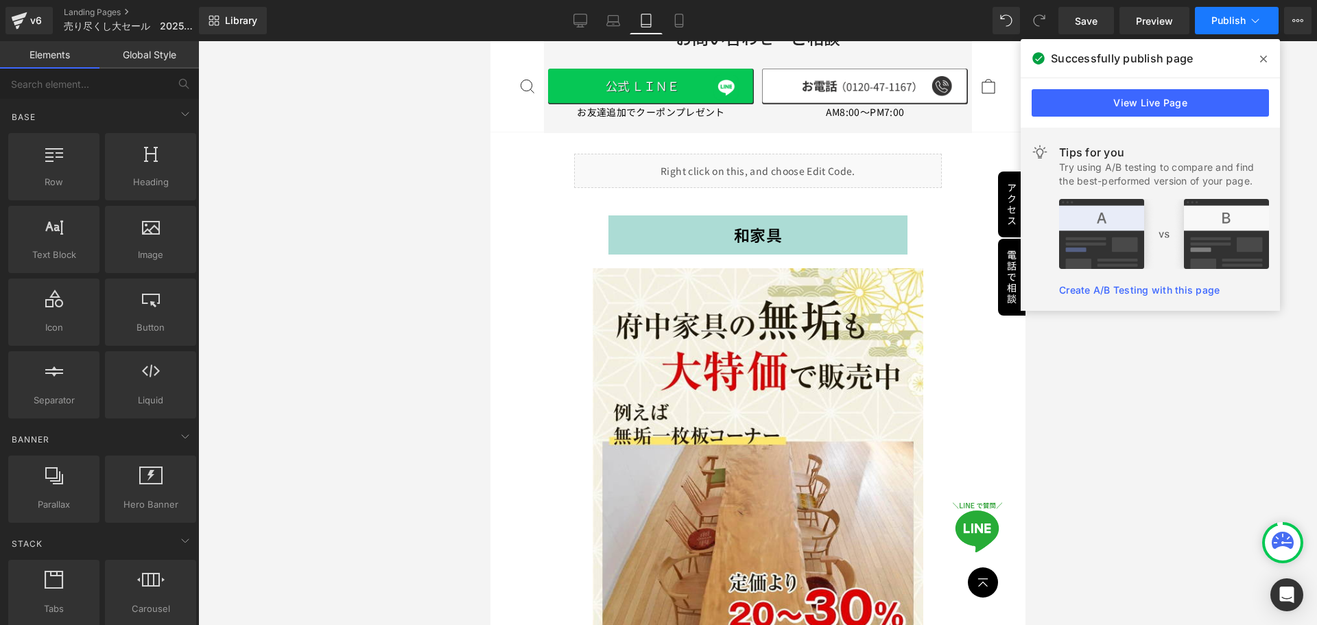
click at [1209, 27] on button "Publish" at bounding box center [1237, 20] width 84 height 27
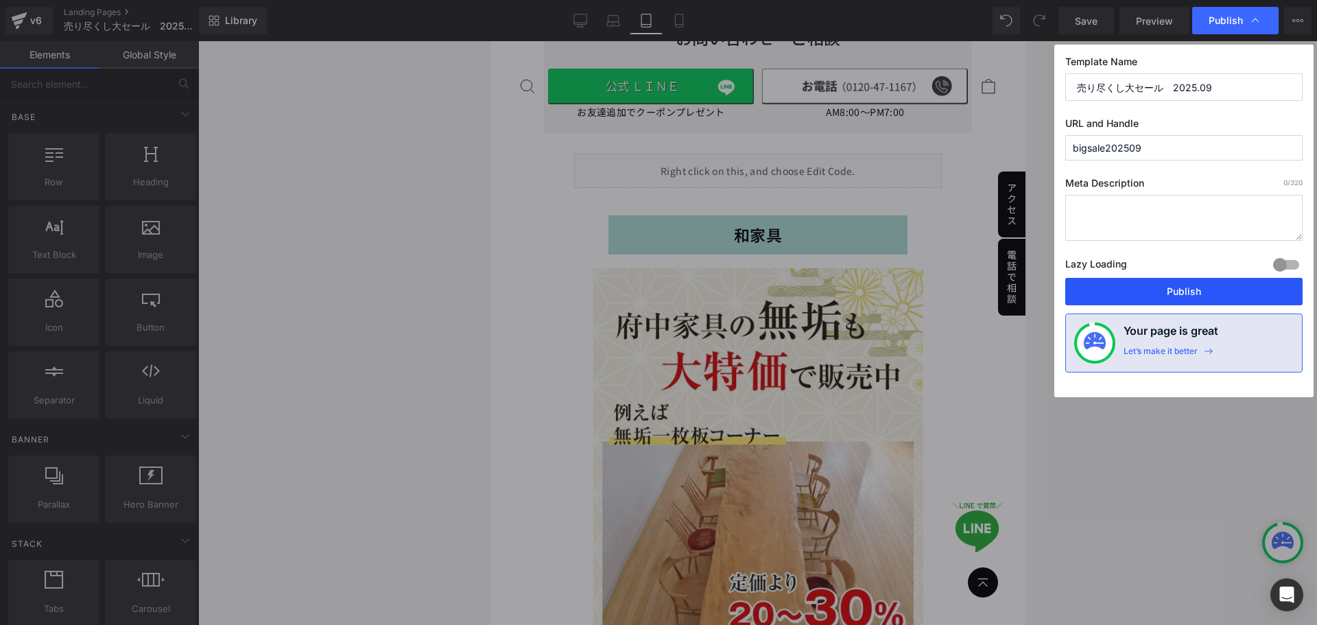
click at [1146, 288] on button "Publish" at bounding box center [1183, 291] width 237 height 27
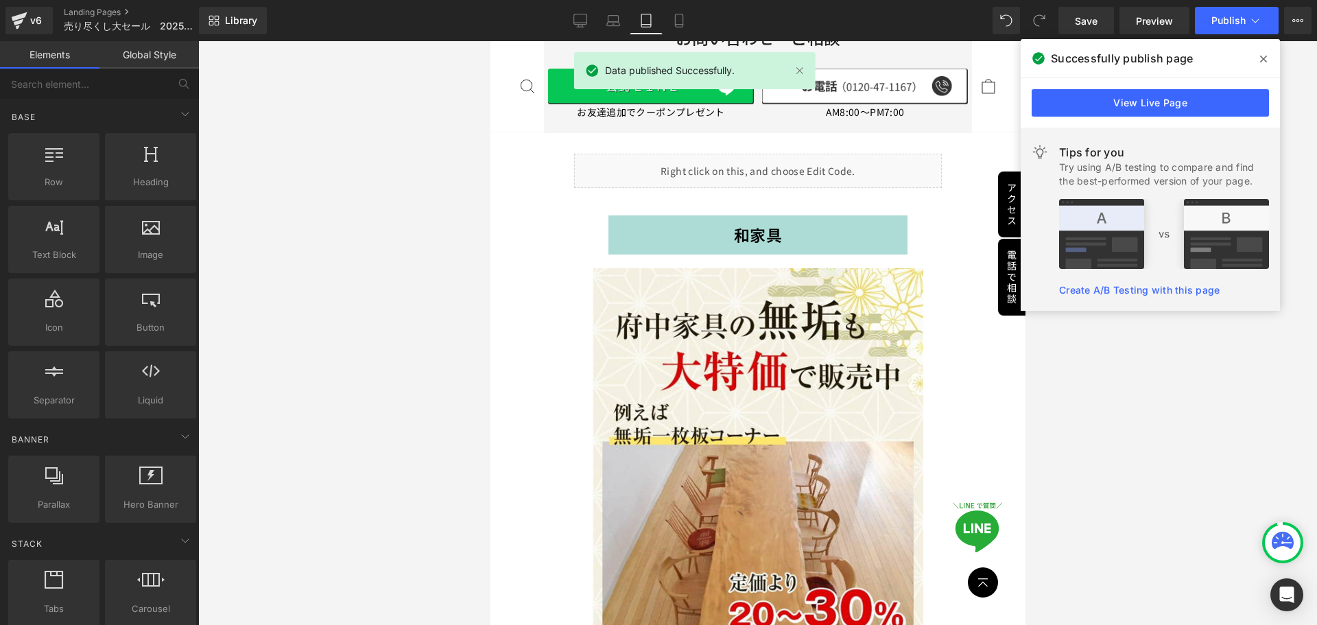
click at [1121, 418] on div at bounding box center [757, 333] width 1119 height 584
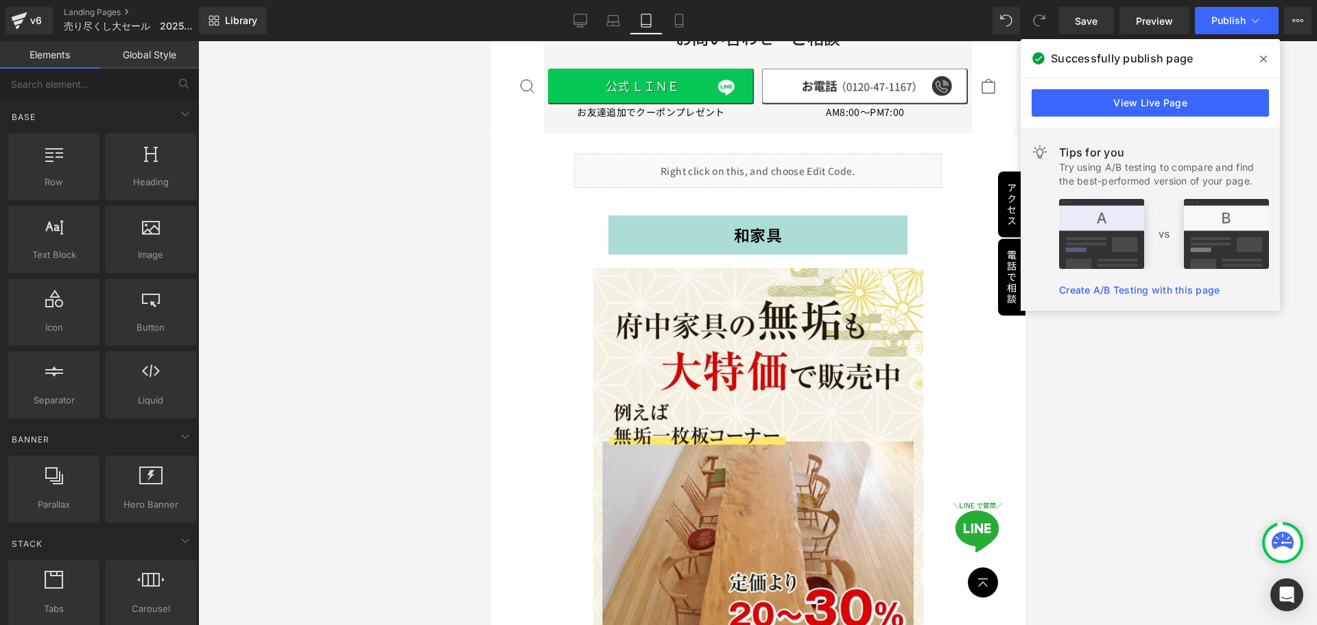
drag, startPoint x: 488, startPoint y: 257, endPoint x: 481, endPoint y: 248, distance: 11.2
click at [483, 255] on div at bounding box center [757, 333] width 1119 height 584
